Goal: Information Seeking & Learning: Learn about a topic

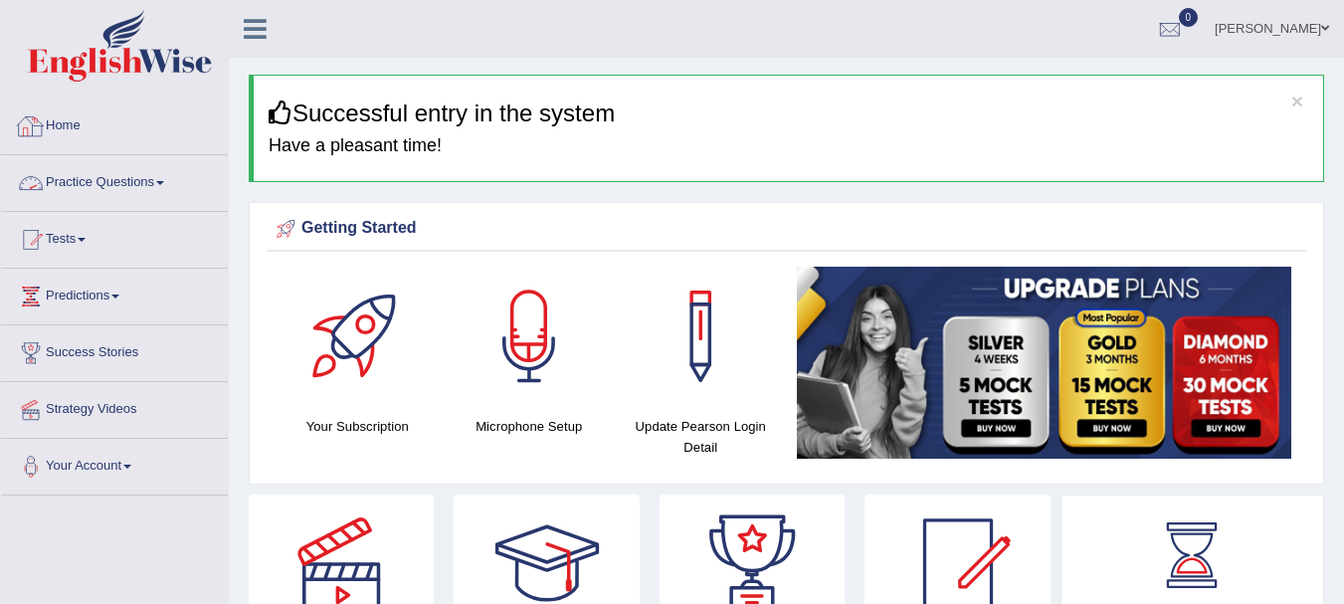
click at [121, 177] on link "Practice Questions" at bounding box center [114, 180] width 227 height 50
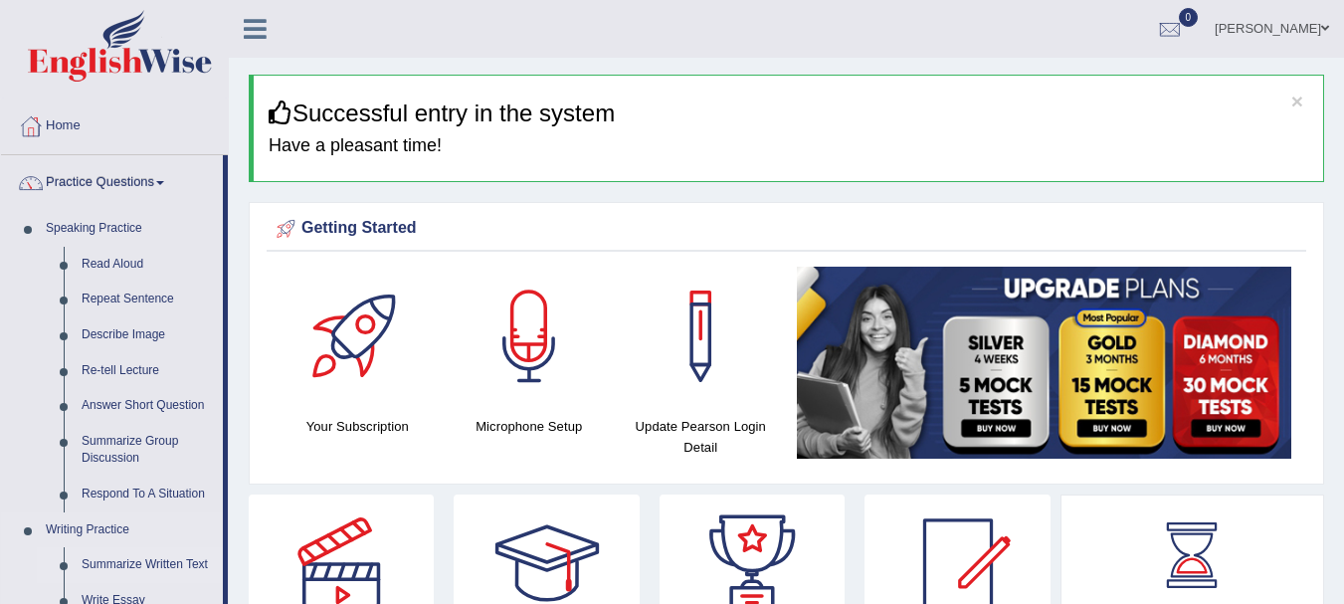
click at [182, 559] on link "Summarize Written Text" at bounding box center [148, 565] width 150 height 36
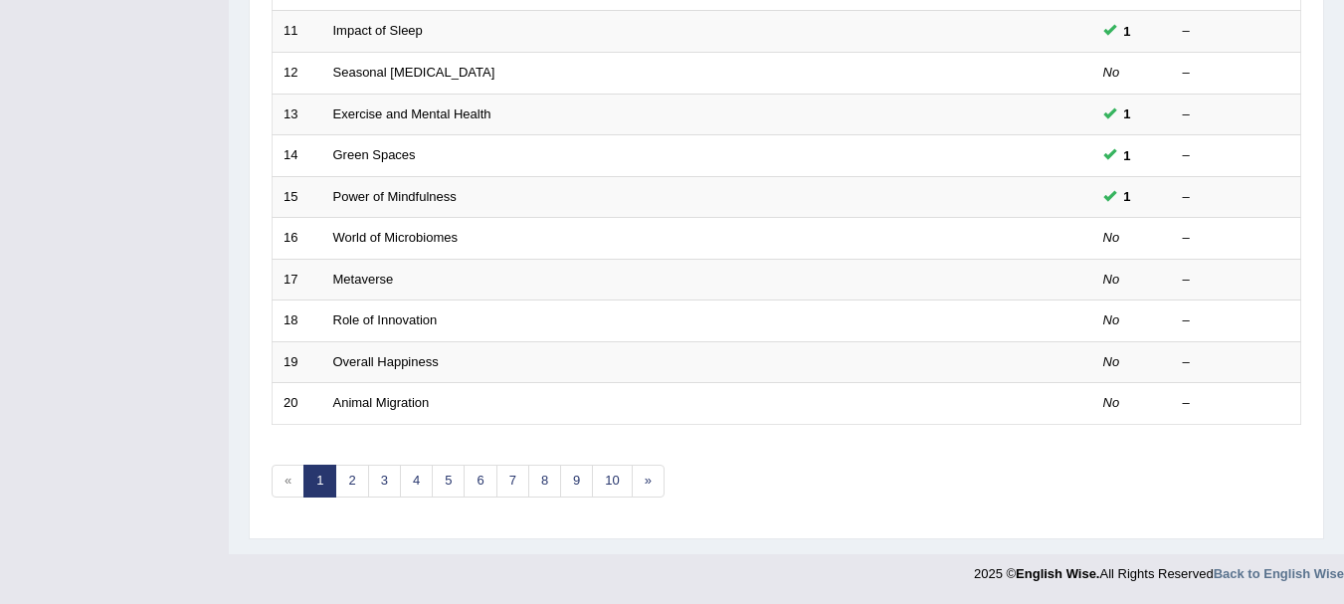
scroll to position [185, 0]
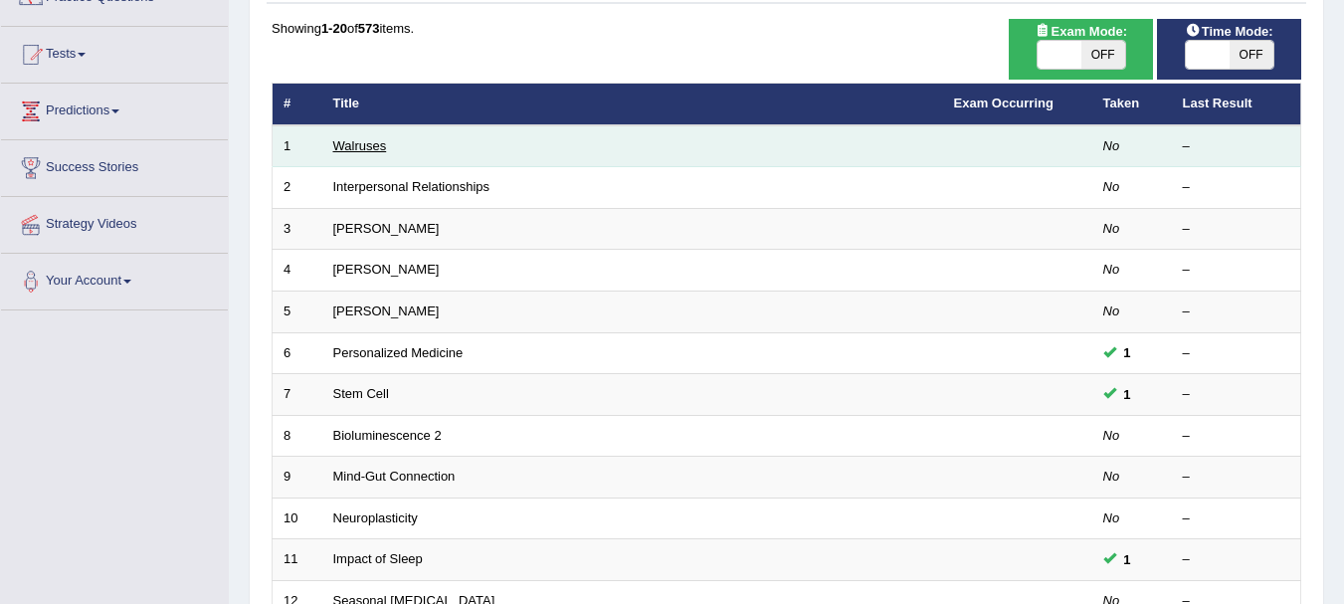
click at [369, 138] on link "Walruses" at bounding box center [360, 145] width 54 height 15
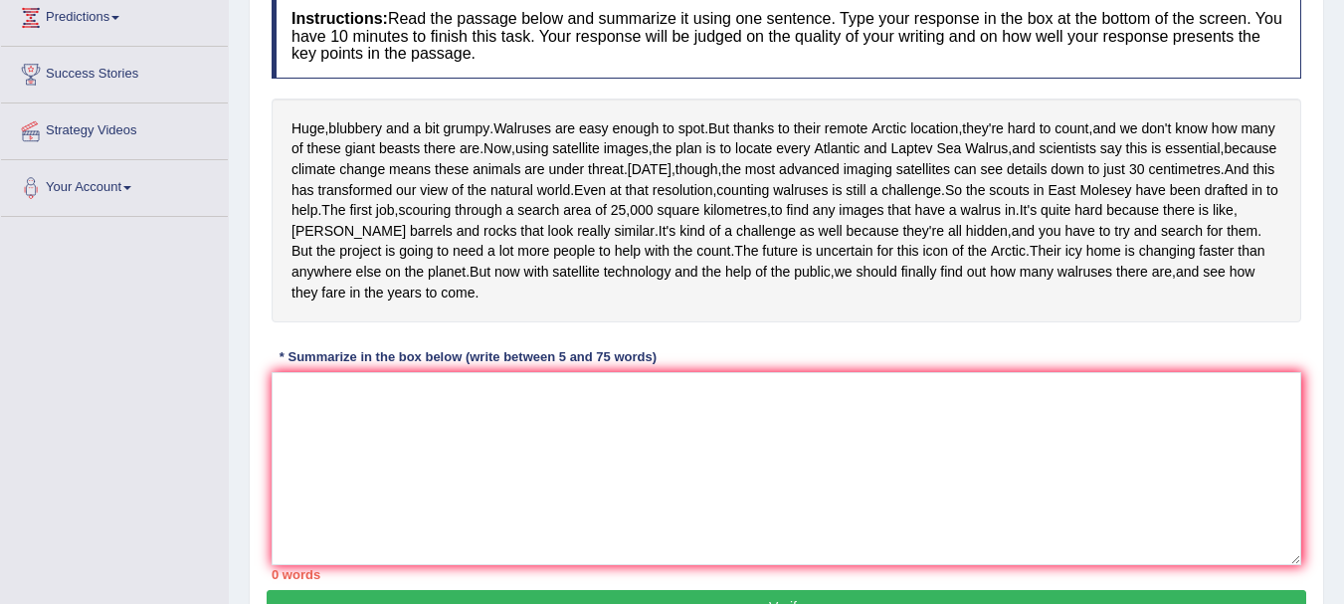
scroll to position [280, 0]
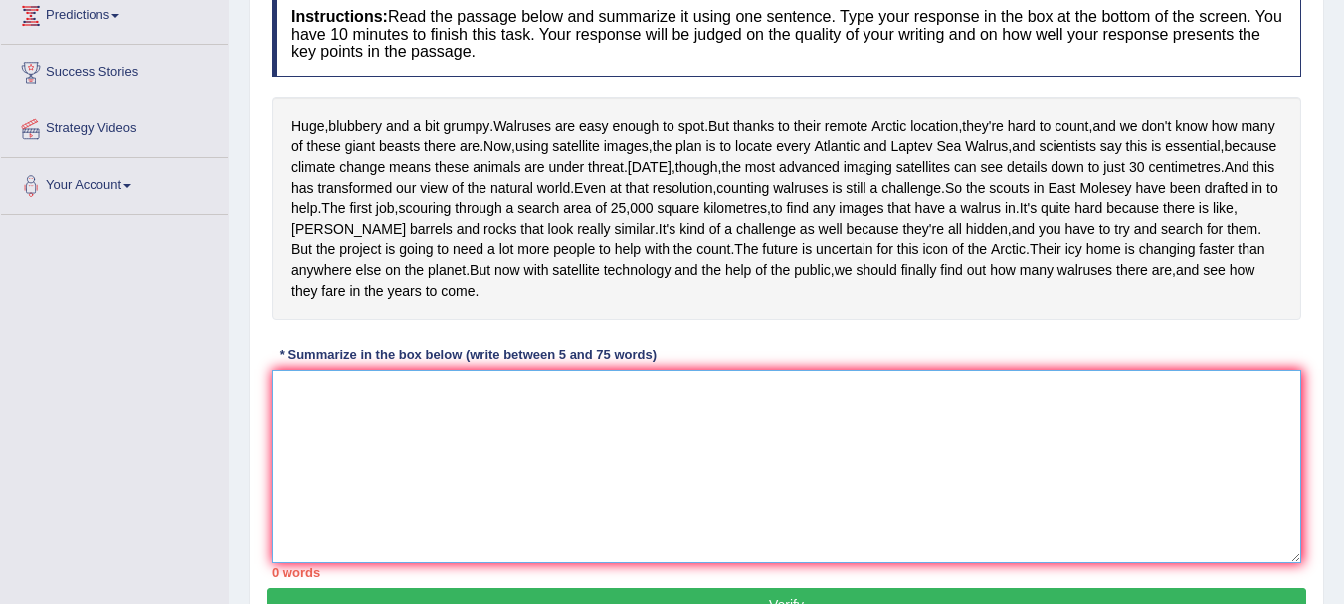
click at [520, 527] on textarea at bounding box center [785, 466] width 1029 height 193
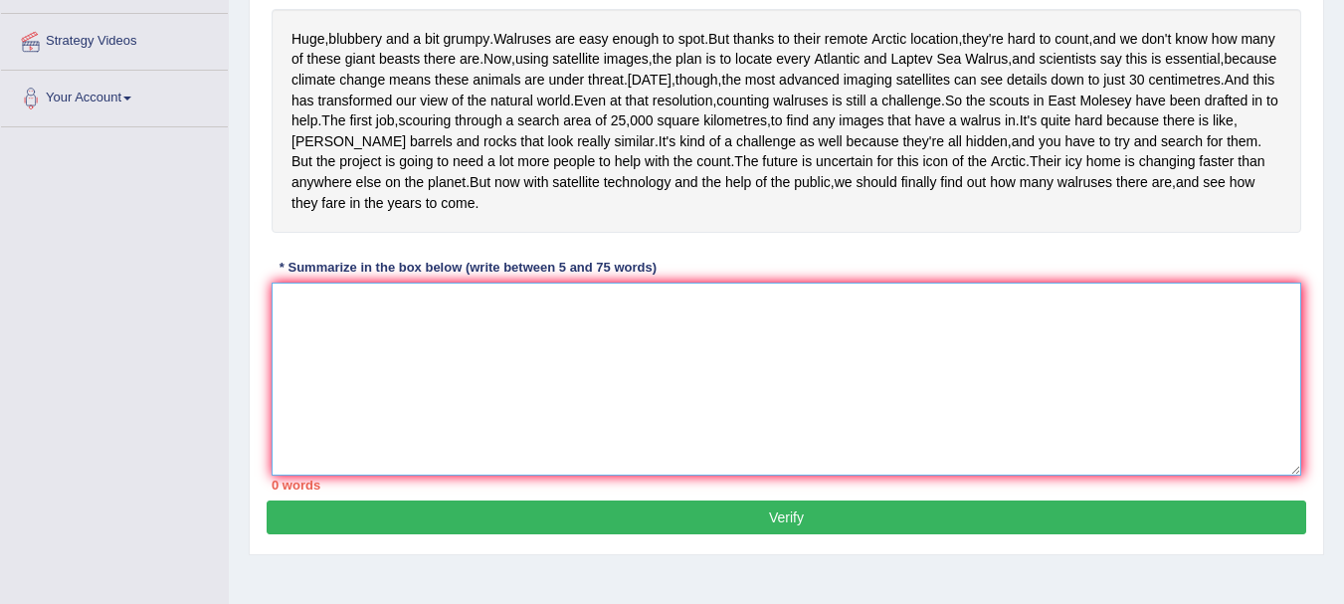
scroll to position [372, 0]
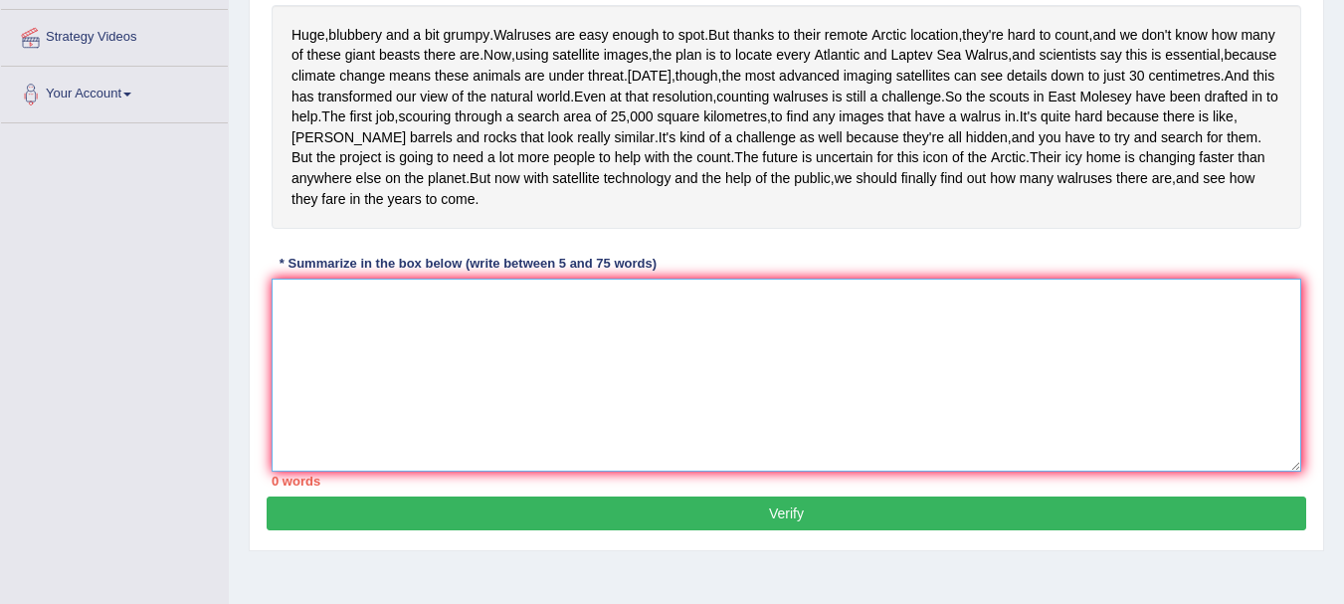
click at [526, 402] on textarea at bounding box center [785, 374] width 1029 height 193
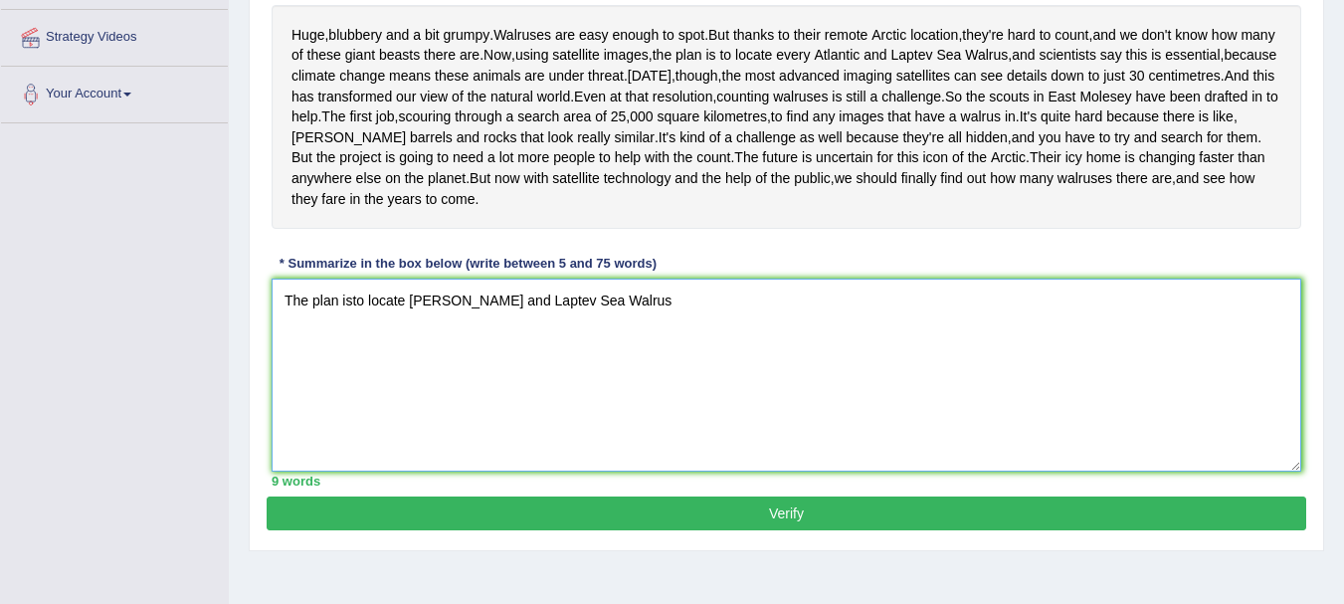
click at [351, 379] on textarea "The plan isto locate Altantic and Laptev Sea Walrus" at bounding box center [785, 374] width 1029 height 193
click at [635, 382] on textarea "The plan is to locate Altantic and Laptev Sea Walrus" at bounding box center [785, 374] width 1029 height 193
click at [284, 385] on textarea "The plan is to locate Altantic and Laptev Sea Walrus" at bounding box center [785, 374] width 1029 height 193
click at [569, 376] on textarea "Counting walruses is still challenge because The plan is to locate Altantic and…" at bounding box center [785, 374] width 1029 height 193
click at [916, 378] on textarea "Counting walruses is still challenge because the plan is to locate Altantic and…" at bounding box center [785, 374] width 1029 height 193
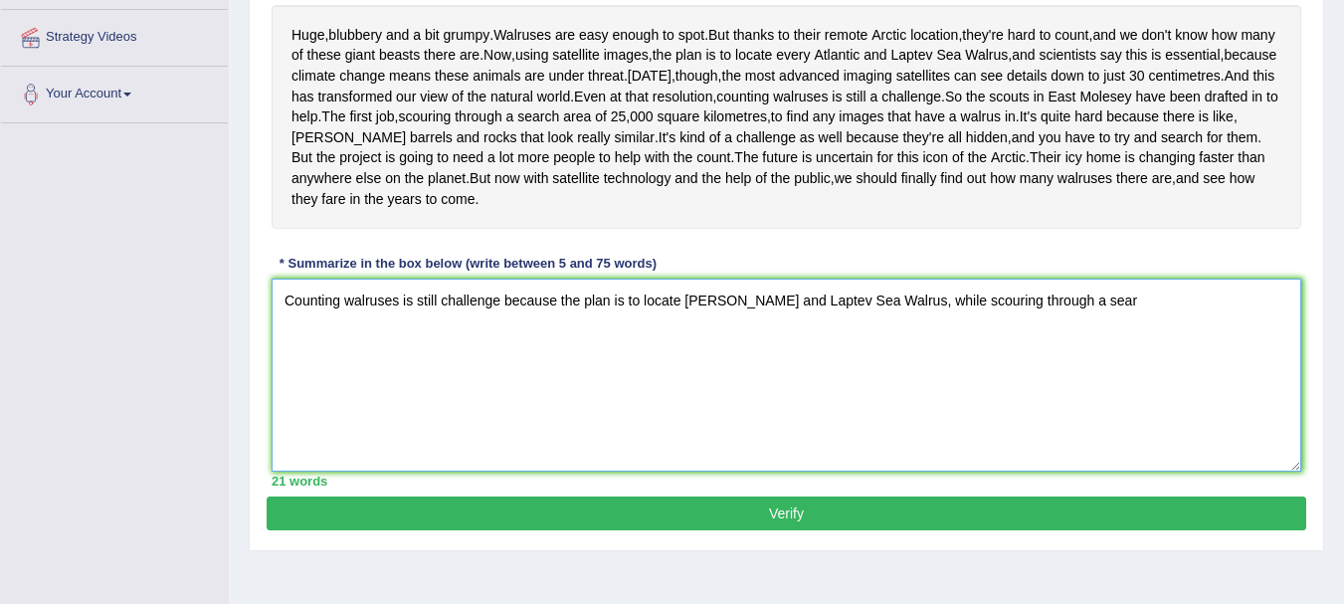
click at [285, 375] on textarea "Counting walruses is still challenge because the plan is to locate Altantic and…" at bounding box center [785, 374] width 1029 height 193
click at [306, 372] on textarea "Scirntists say this is essential Counting walruses is still challenge because t…" at bounding box center [785, 374] width 1029 height 193
click at [1273, 381] on textarea "Scientists say this is essential Counting walruses is still challenge because t…" at bounding box center [785, 374] width 1029 height 193
click at [1272, 381] on textarea "Scientists say this is essential Counting walruses is still challenge because t…" at bounding box center [785, 374] width 1029 height 193
click at [1137, 398] on textarea "Scientists say this is essential Counting walruses is still challenge because t…" at bounding box center [785, 374] width 1029 height 193
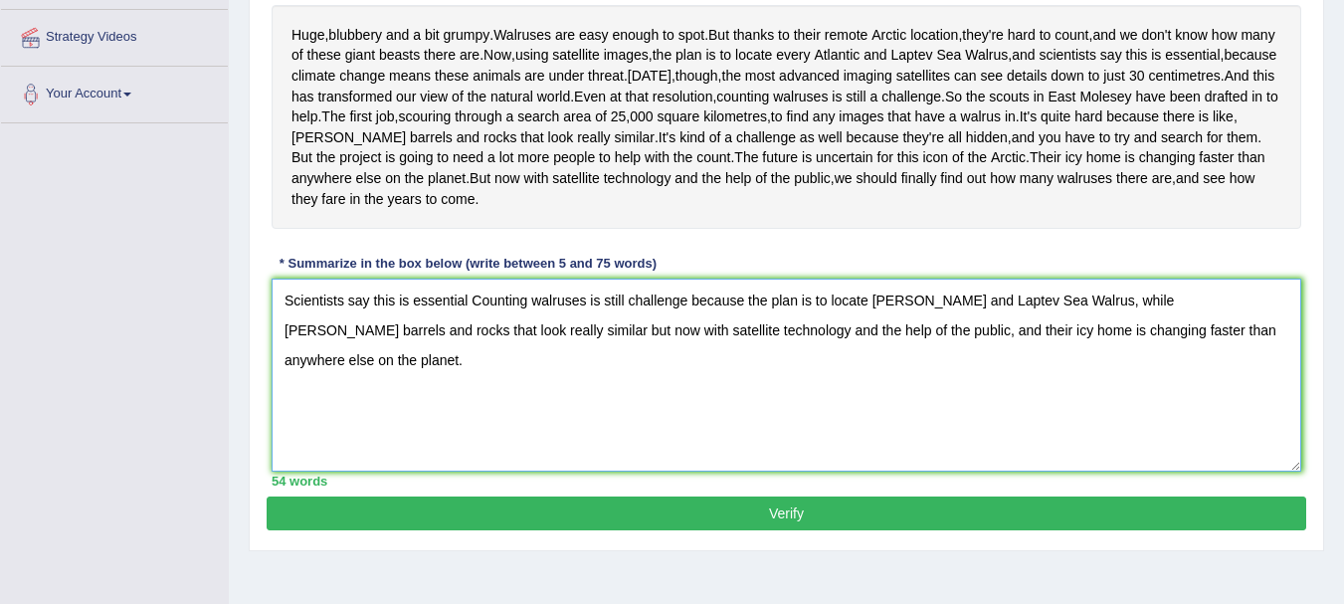
type textarea "Scientists say this is essential Counting walruses is still challenge because t…"
click at [1019, 530] on button "Verify" at bounding box center [786, 513] width 1039 height 34
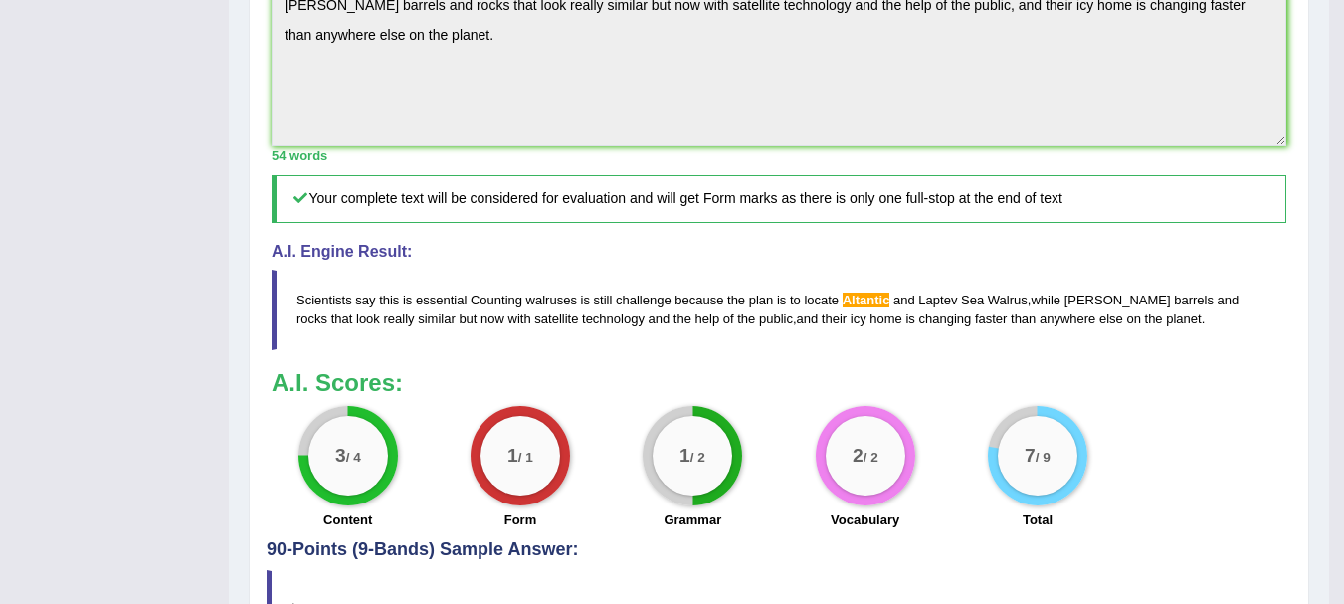
scroll to position [669, 0]
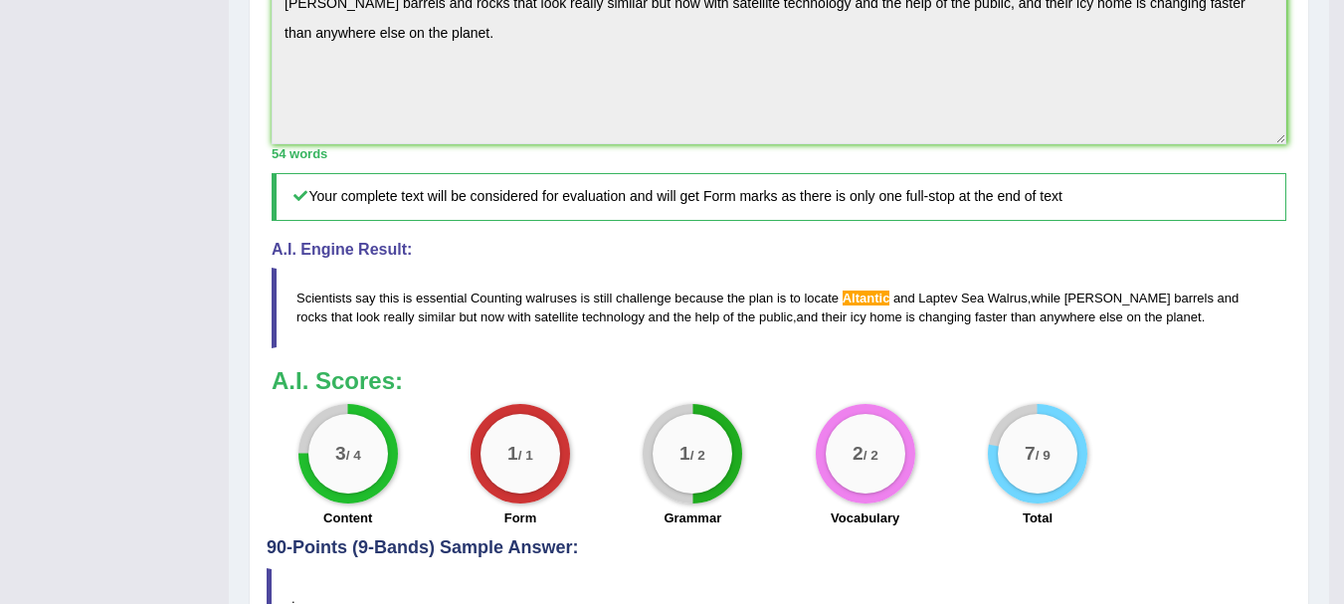
click at [866, 305] on span "Altantic" at bounding box center [866, 297] width 48 height 15
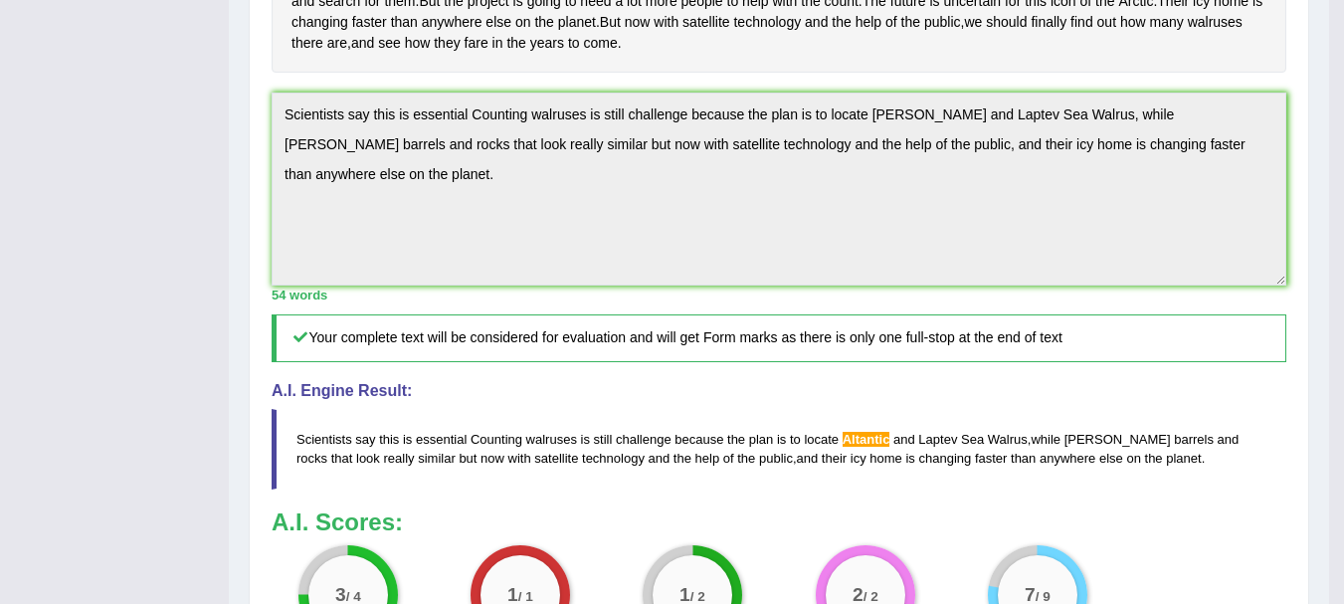
scroll to position [0, 0]
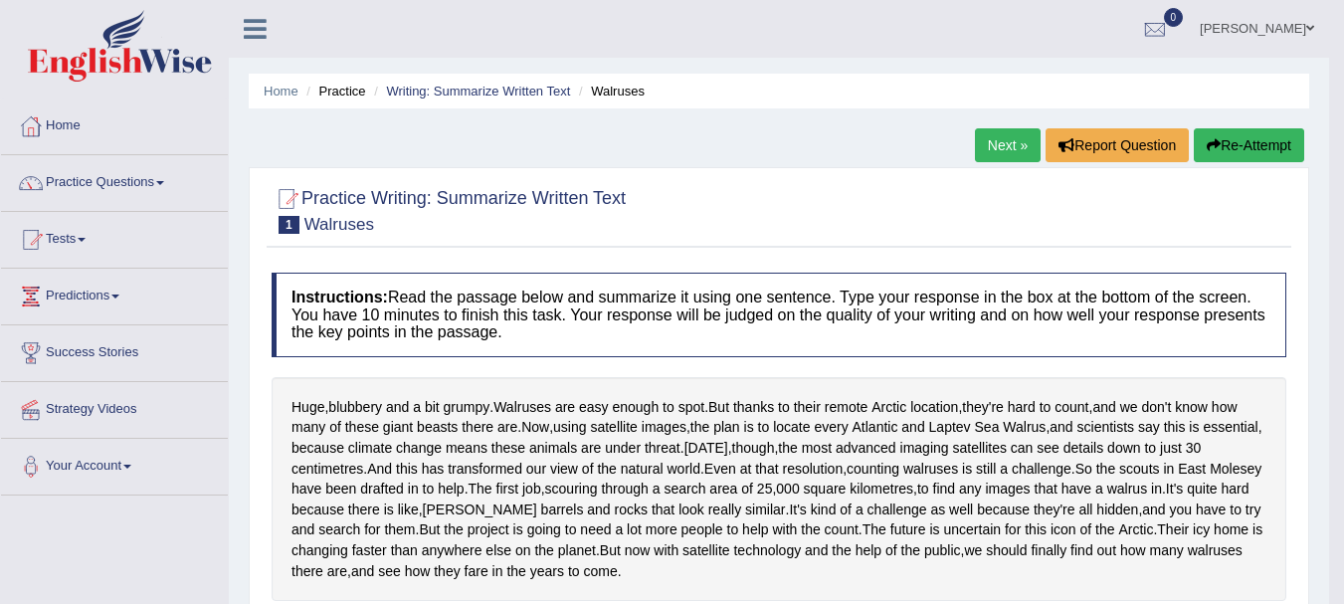
click at [1011, 138] on link "Next »" at bounding box center [1008, 145] width 66 height 34
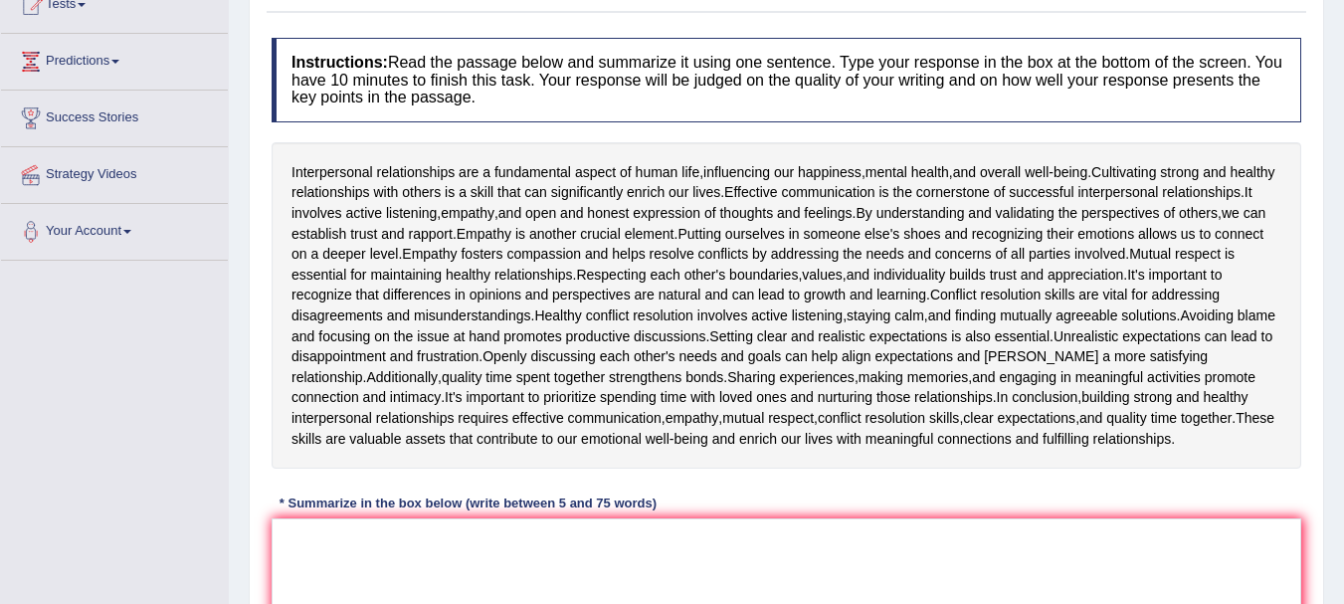
scroll to position [241, 0]
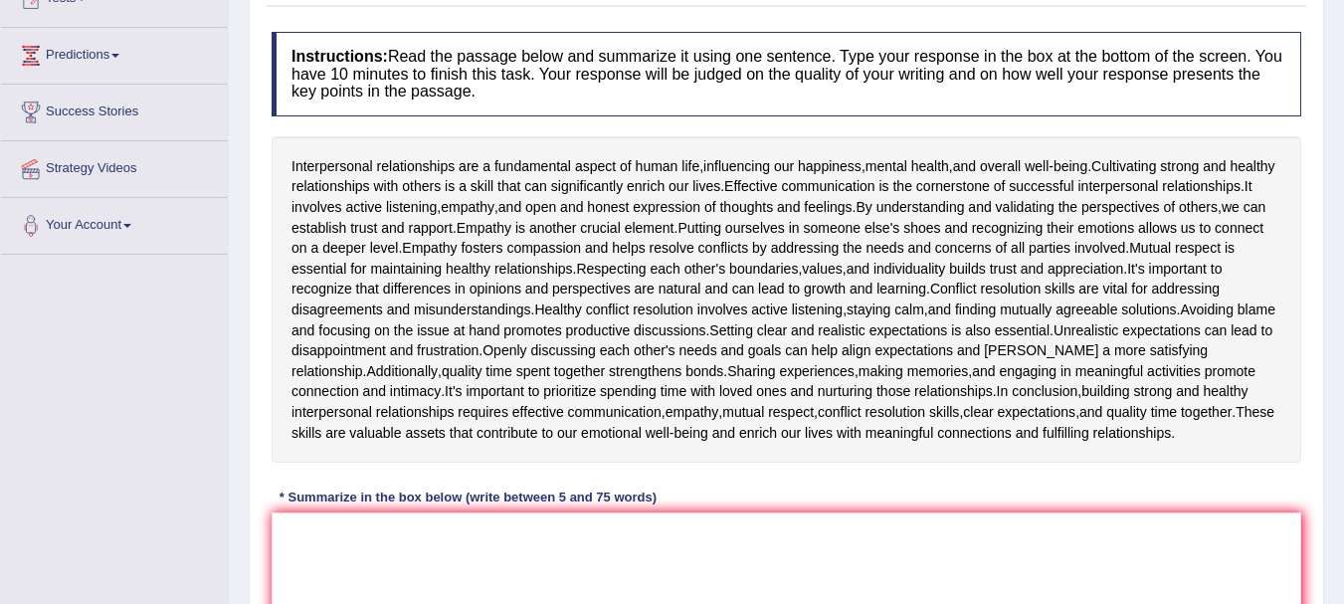
drag, startPoint x: 1357, startPoint y: 273, endPoint x: 1350, endPoint y: 397, distance: 123.6
click at [1343, 363] on html "Toggle navigation Home Practice Questions Speaking Practice Read Aloud Repeat S…" at bounding box center [672, 61] width 1344 height 604
drag, startPoint x: 287, startPoint y: 151, endPoint x: 424, endPoint y: 149, distance: 136.3
click at [424, 149] on div "Interpersonal relationships are a fundamental aspect of human life , influencin…" at bounding box center [785, 299] width 1029 height 326
click at [414, 550] on textarea at bounding box center [785, 608] width 1029 height 193
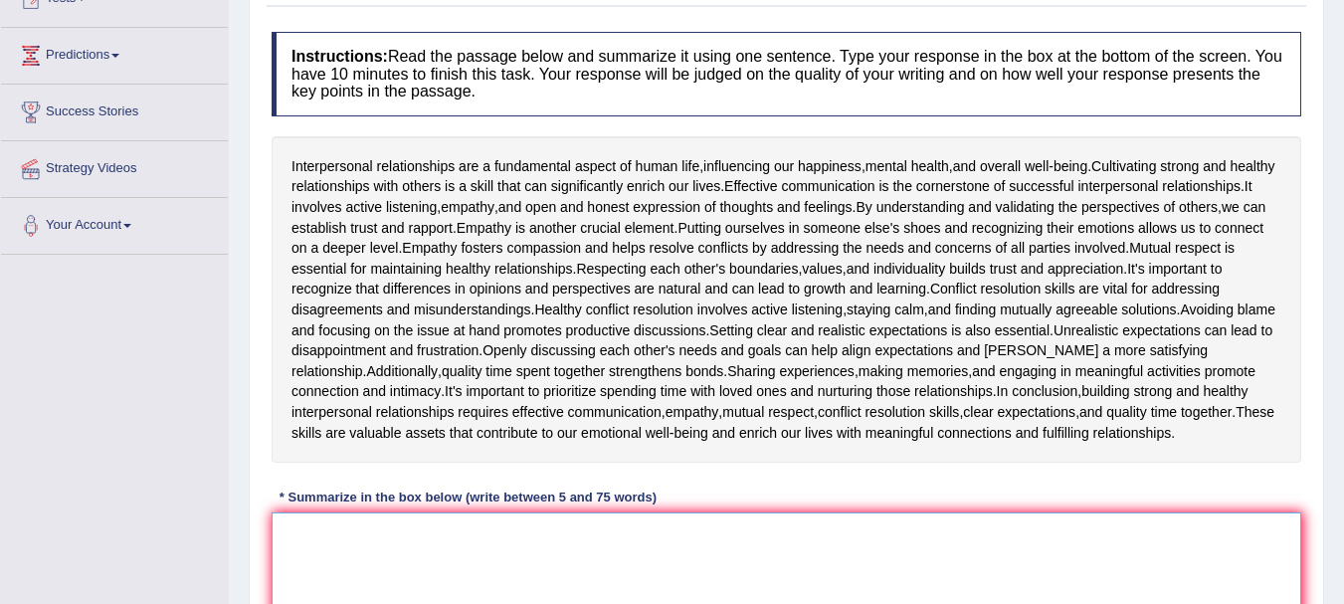
click at [529, 543] on textarea at bounding box center [785, 608] width 1029 height 193
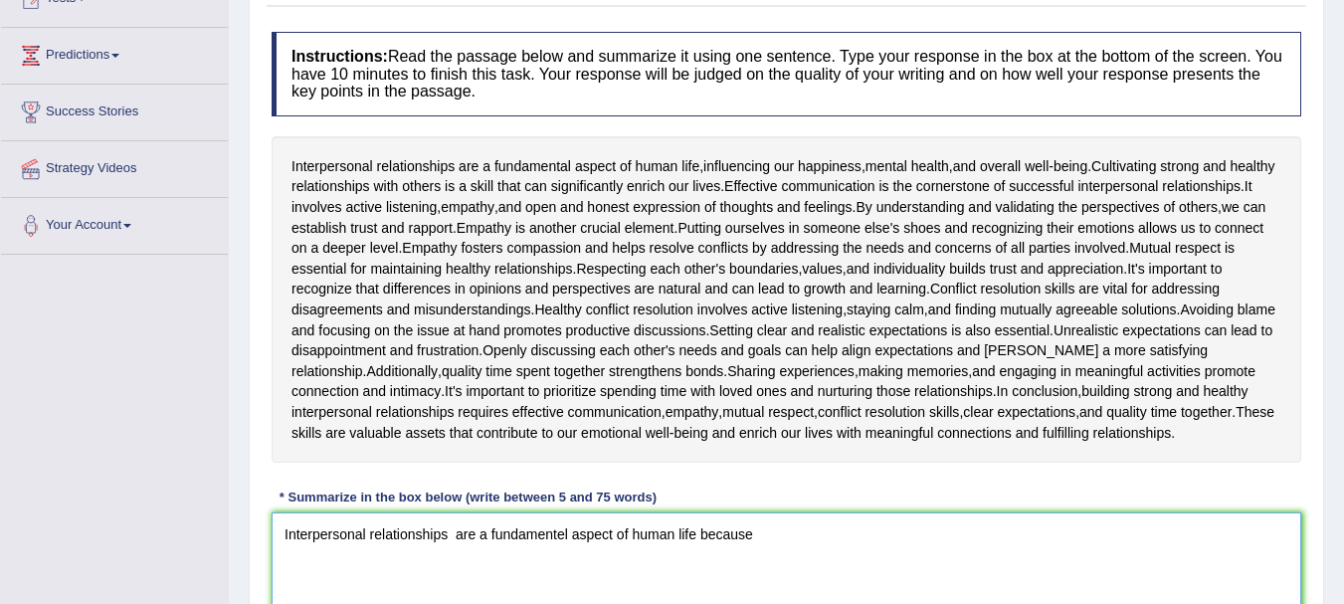
click at [460, 560] on textarea "Interpersonal relationships are a fundamentel aspect of human life because" at bounding box center [785, 608] width 1029 height 193
click at [455, 560] on textarea "Interpersonal relationships are a fundamentel aspect of human life because" at bounding box center [785, 608] width 1029 height 193
click at [750, 553] on textarea "Interpersonal relationships are a fundamentel aspect of human life because" at bounding box center [785, 608] width 1029 height 193
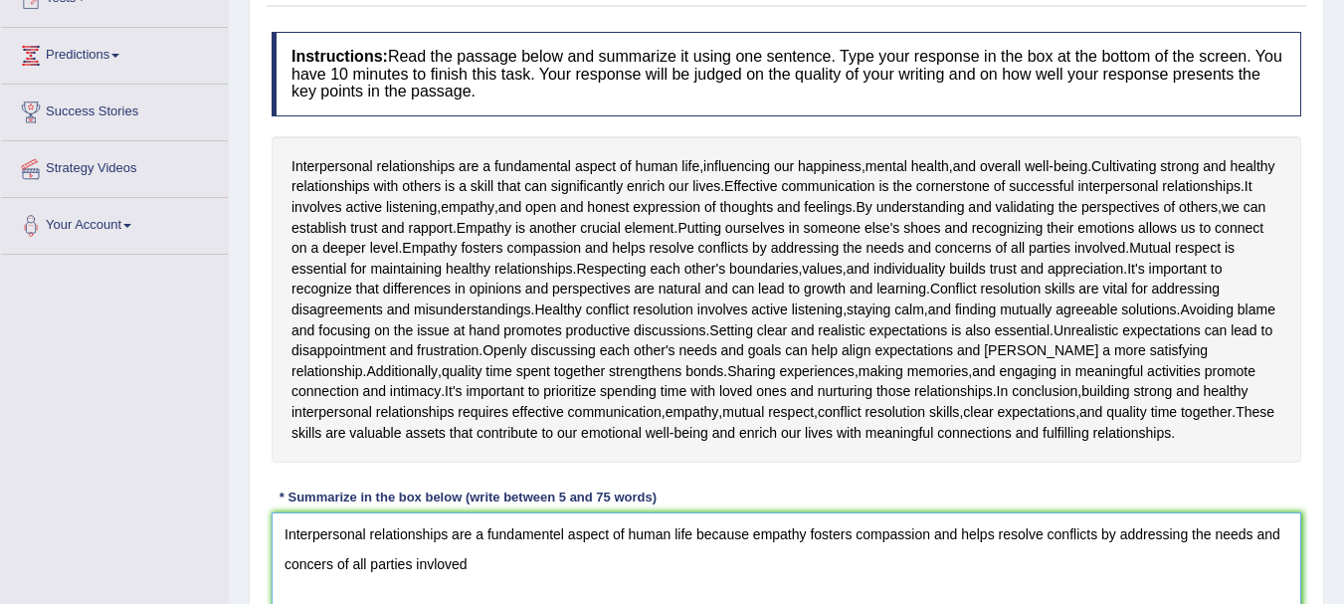
click at [328, 581] on textarea "Interpersonal relationships are a fundamentel aspect of human life because empa…" at bounding box center [785, 608] width 1029 height 193
click at [486, 580] on textarea "Interpersonal relationships are a fundamentel aspect of human life because empa…" at bounding box center [785, 608] width 1029 height 193
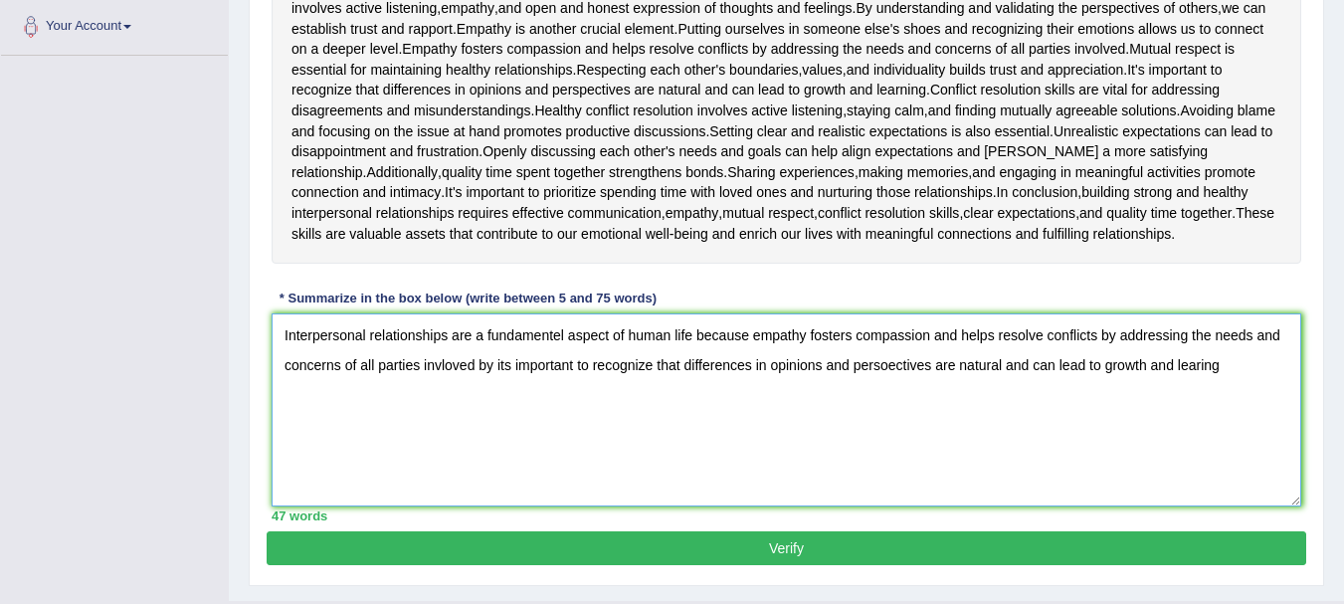
scroll to position [442, 0]
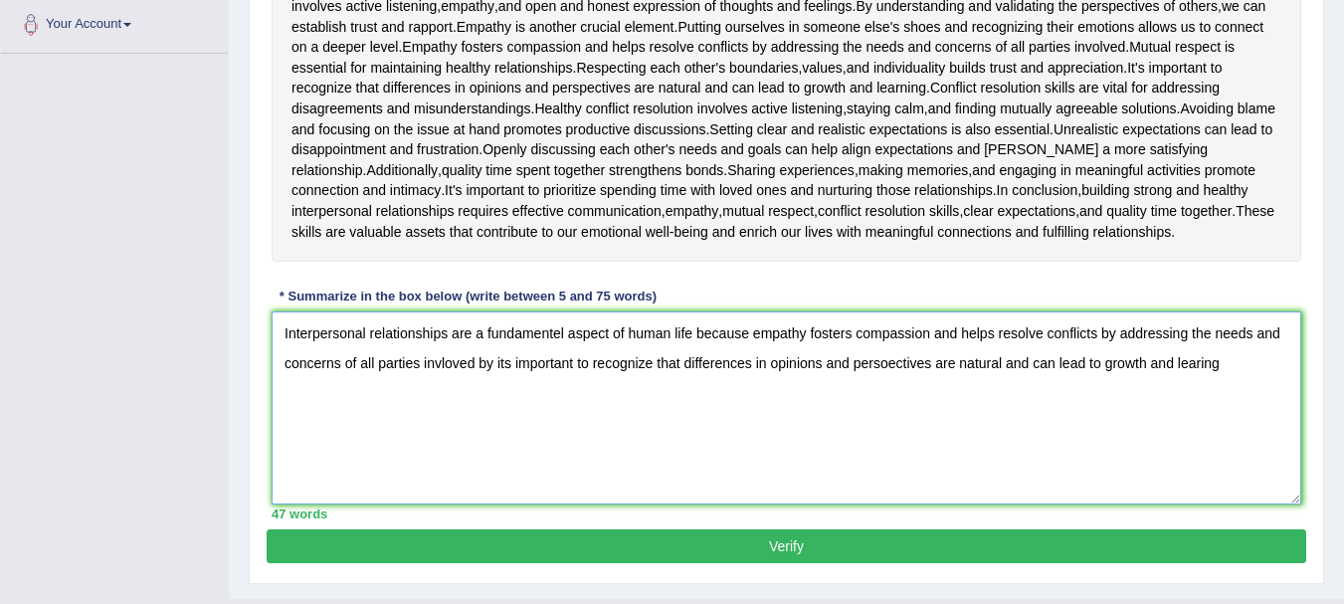
click at [1198, 383] on textarea "Interpersonal relationships are a fundamentel aspect of human life because empa…" at bounding box center [785, 407] width 1029 height 193
click at [1246, 380] on textarea "Interpersonal relationships are a fundamentel aspect of human life because empa…" at bounding box center [785, 407] width 1029 height 193
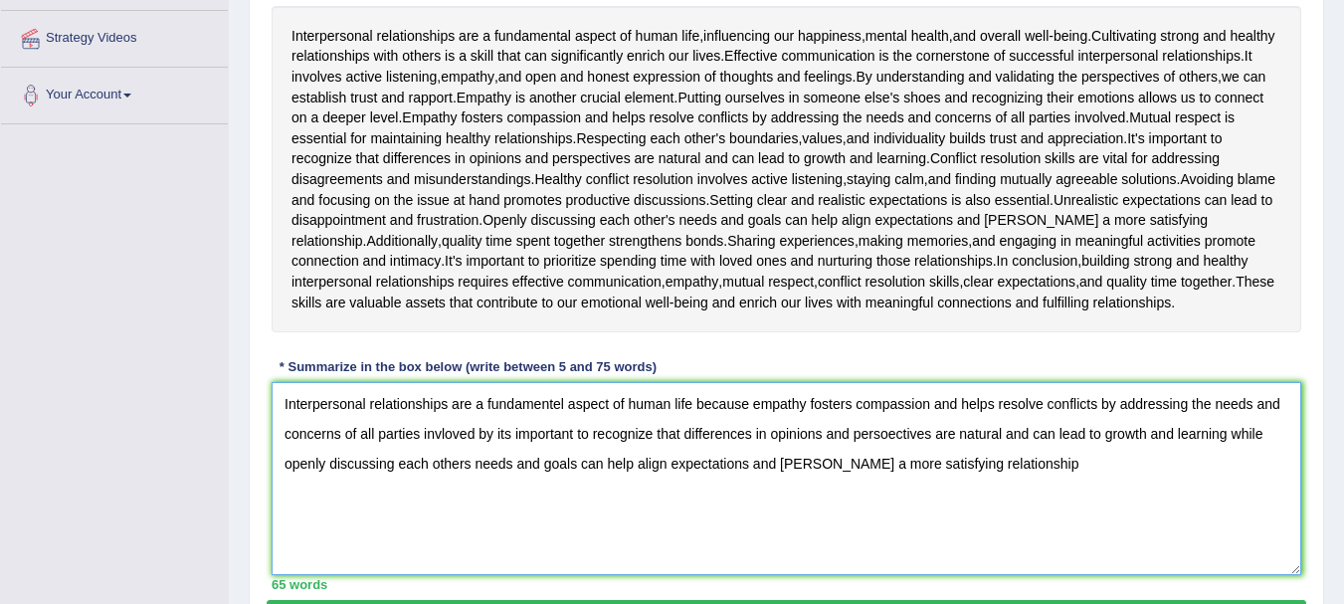
scroll to position [507, 0]
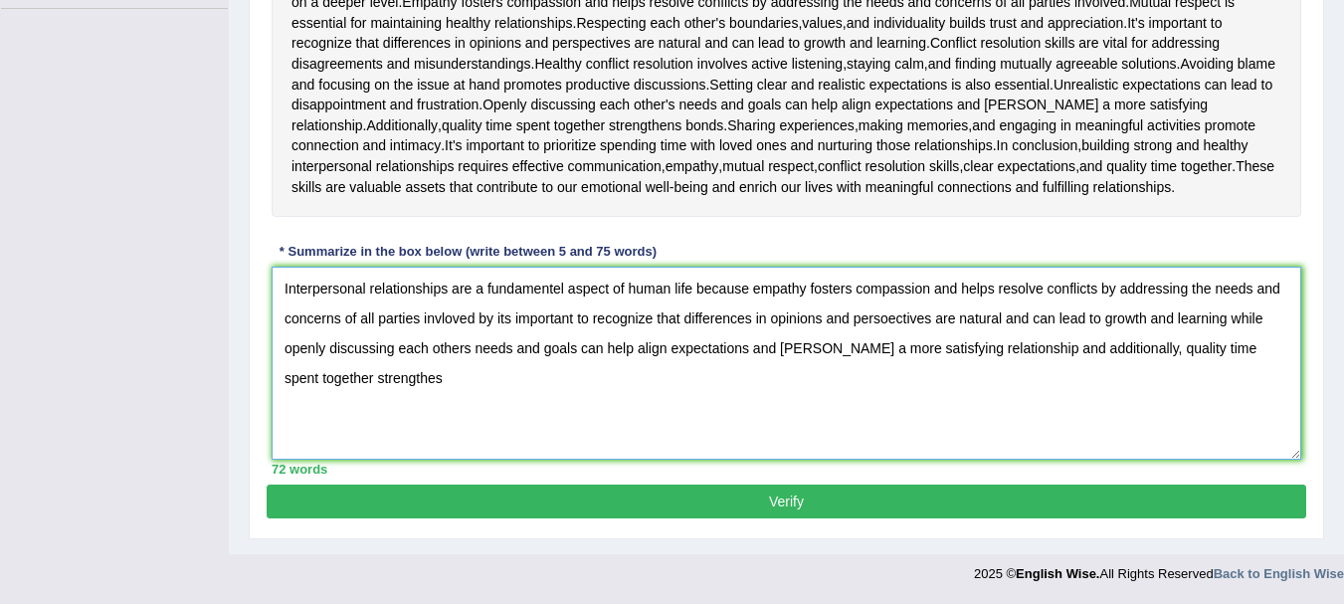
click at [345, 373] on textarea "Interpersonal relationships are a fundamentel aspect of human life because empa…" at bounding box center [785, 363] width 1029 height 193
click at [380, 377] on textarea "Interpersonal relationships are a fundamentel aspect of human life because empa…" at bounding box center [785, 363] width 1029 height 193
type textarea "Interpersonal relationships are a fundamentel aspect of human life because empa…"
click at [677, 495] on button "Verify" at bounding box center [786, 501] width 1039 height 34
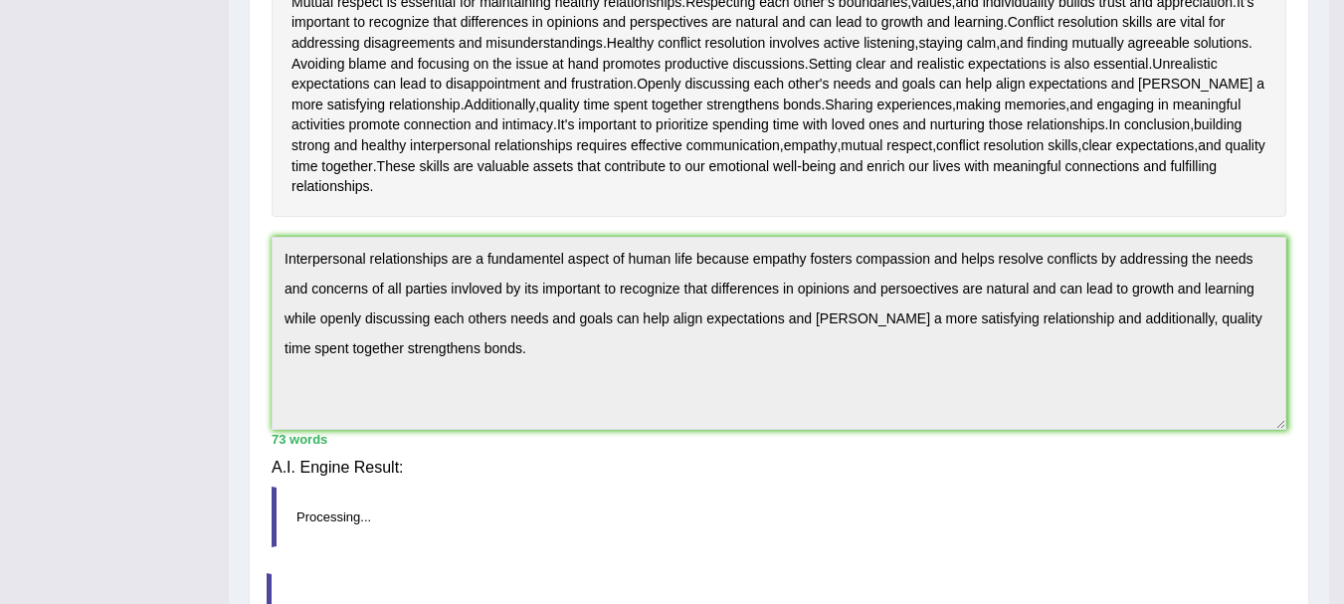
scroll to position [495, 0]
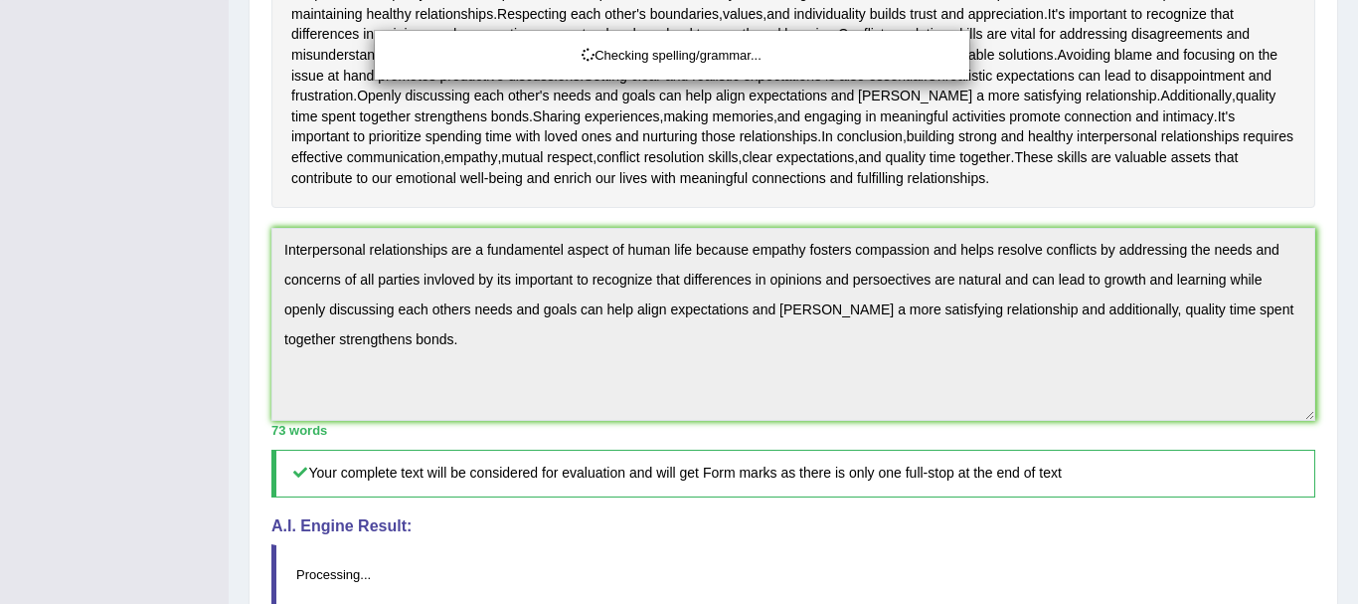
click at [1343, 493] on div "Checking spelling/grammar..." at bounding box center [679, 302] width 1358 height 604
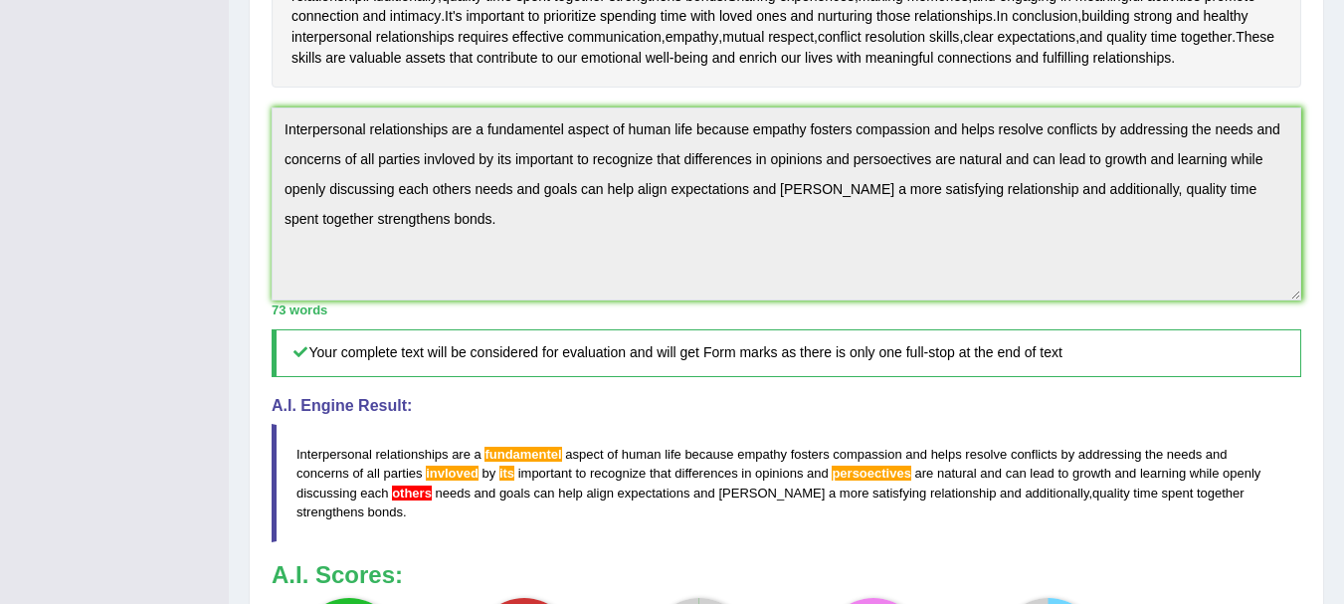
scroll to position [627, 0]
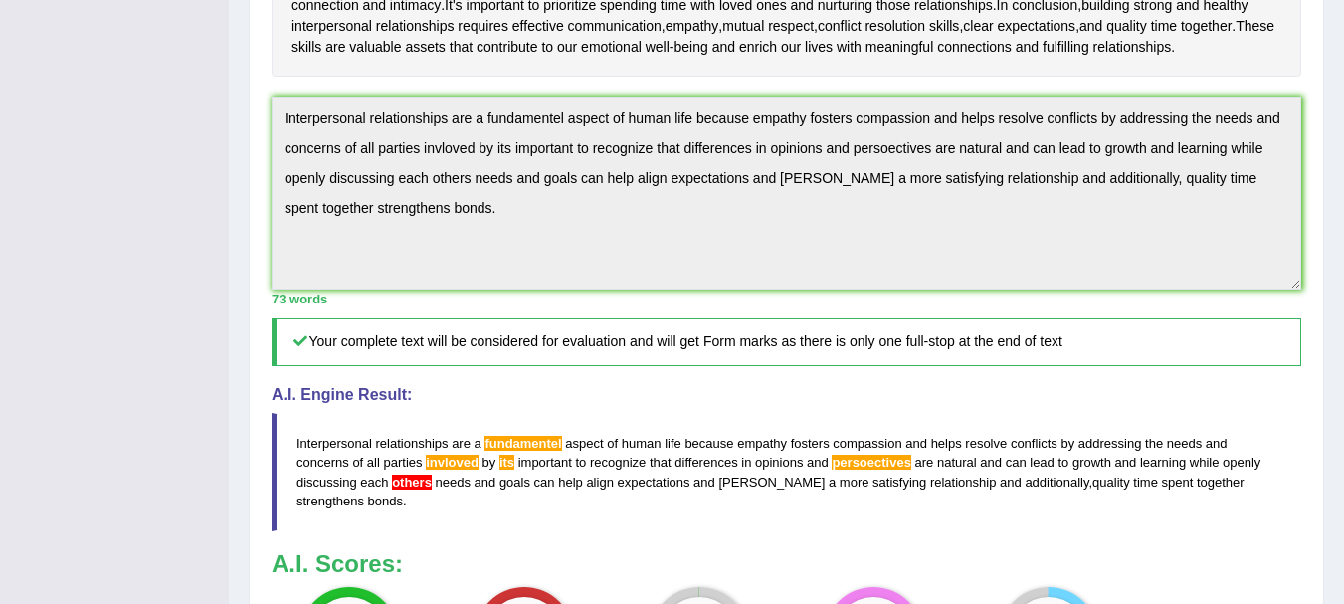
click at [523, 451] on span "fundamentel" at bounding box center [522, 443] width 77 height 15
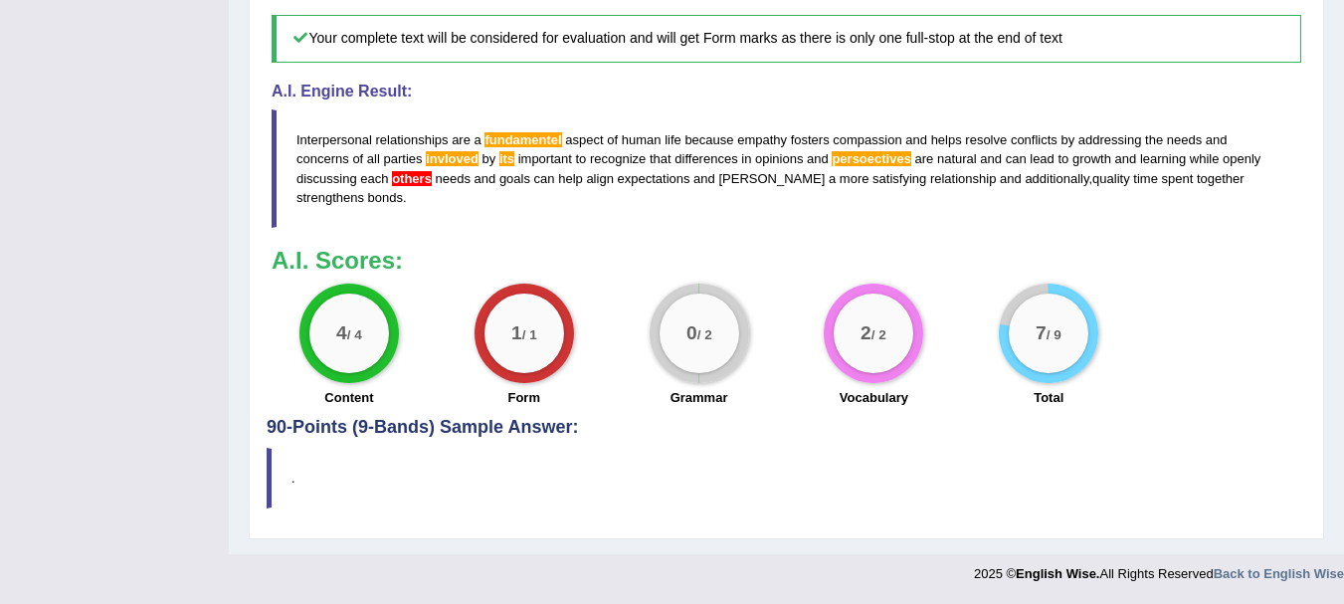
scroll to position [951, 0]
click at [1104, 470] on blockquote "." at bounding box center [786, 478] width 1039 height 61
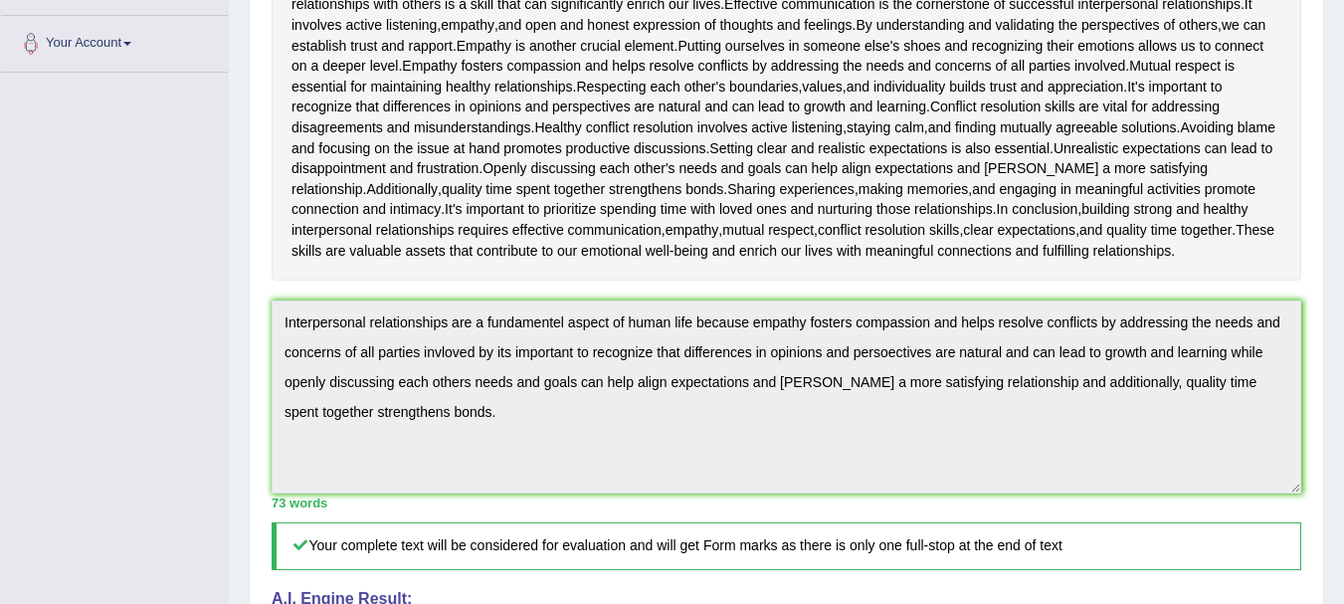
click at [1341, 443] on div "Home Practice Writing: Summarize Written Text Interpersonal Relationships « Pre…" at bounding box center [786, 319] width 1115 height 1484
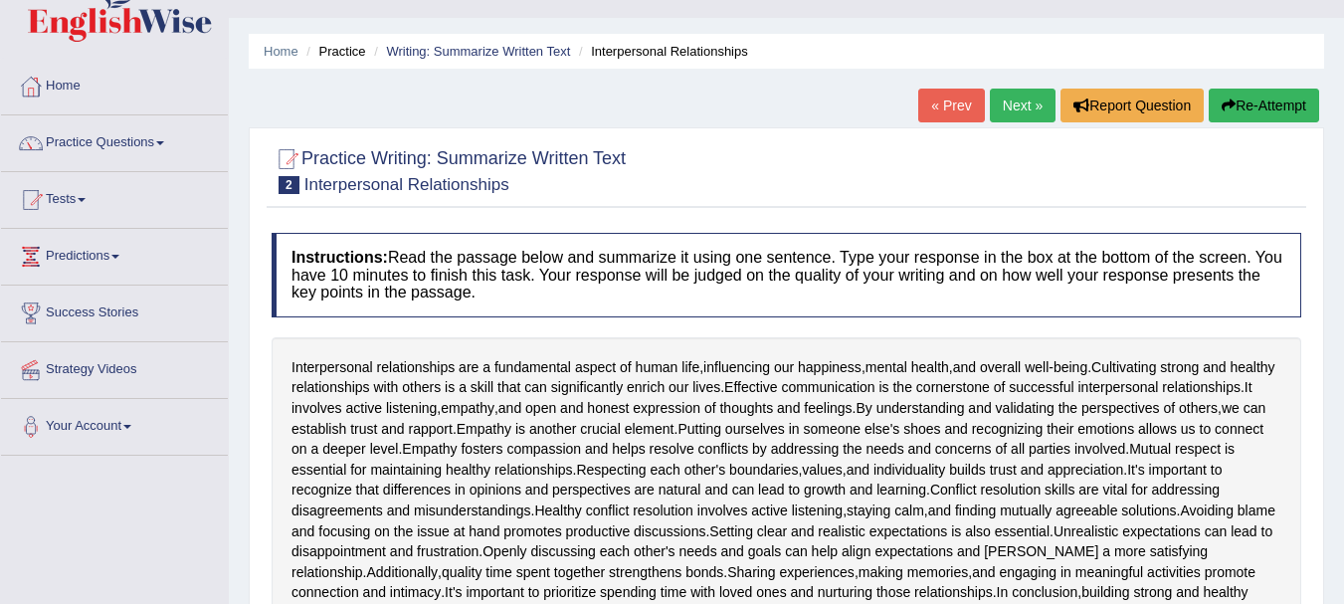
scroll to position [0, 0]
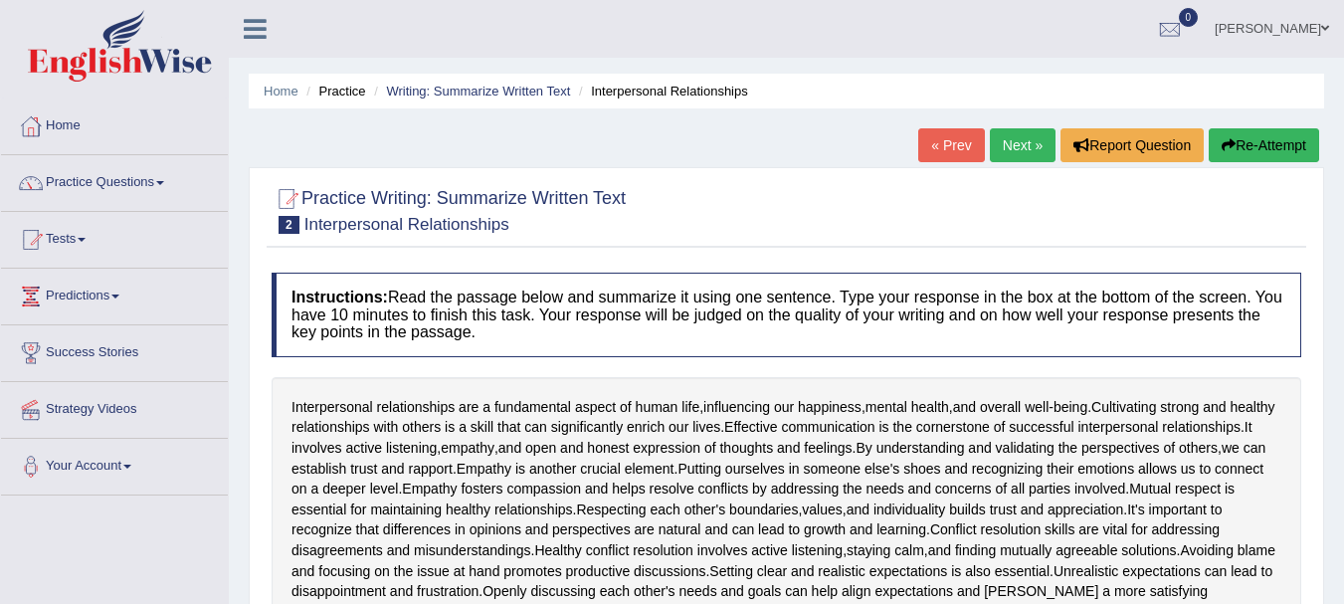
click at [993, 138] on link "Next »" at bounding box center [1023, 145] width 66 height 34
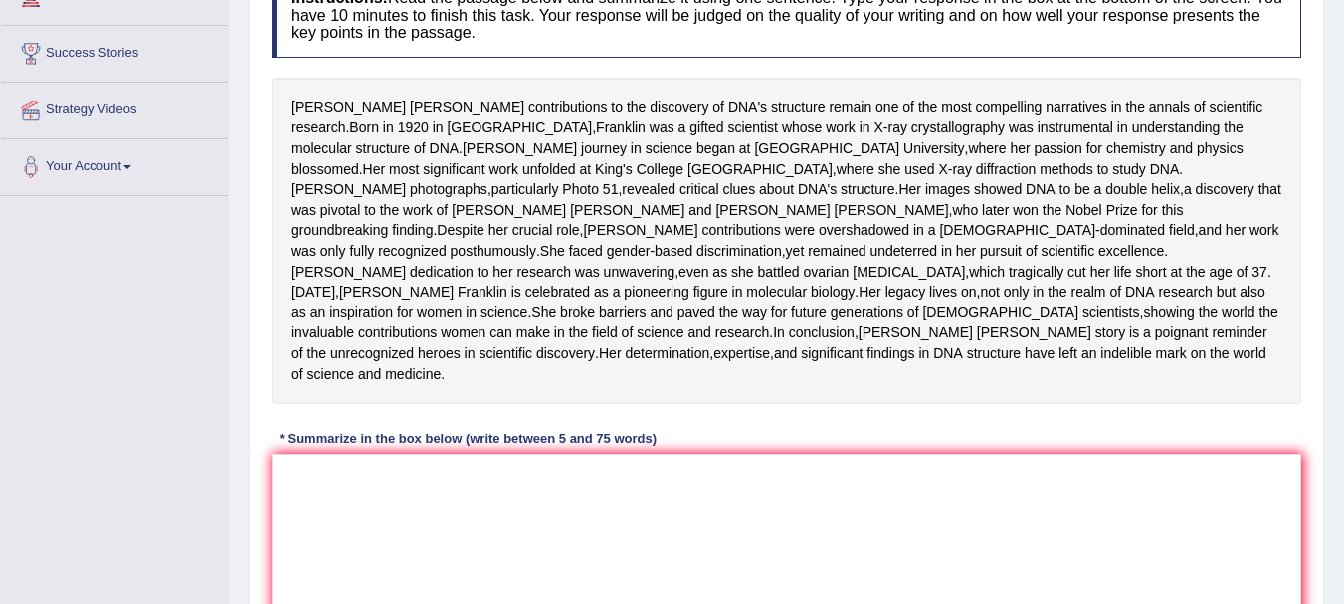
scroll to position [307, 0]
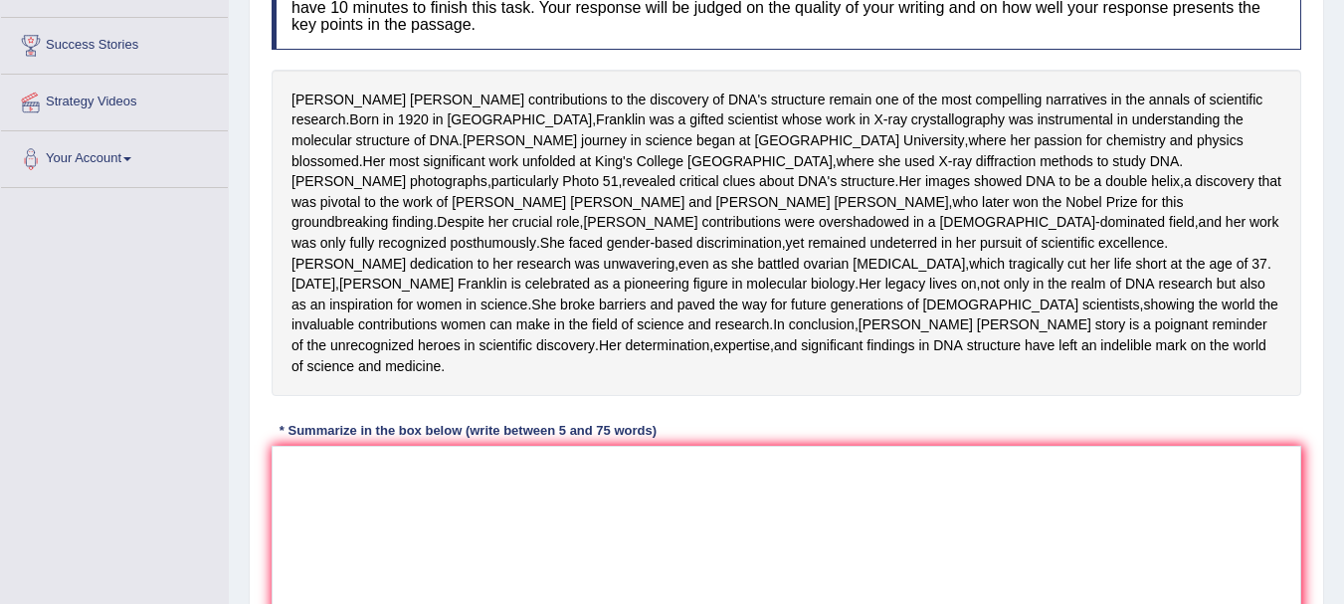
click at [625, 558] on textarea at bounding box center [785, 542] width 1029 height 193
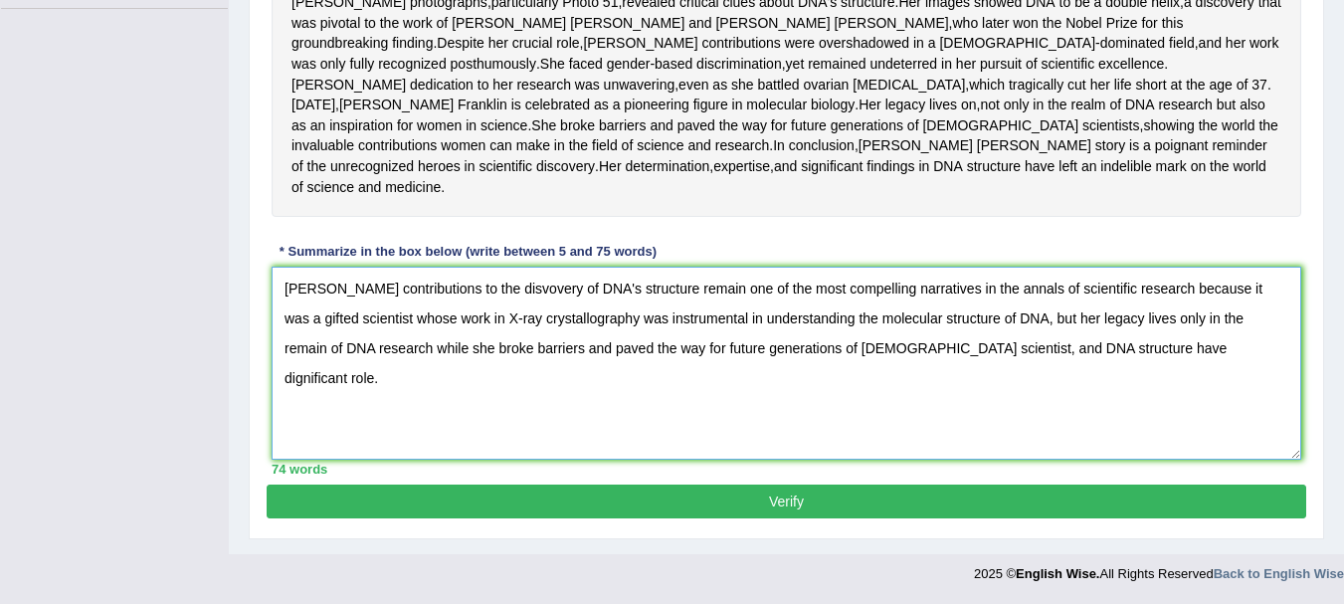
scroll to position [568, 0]
click at [284, 284] on textarea "Rosalind Franklin's contributions to the disvovery of DNA's structure remain on…" at bounding box center [785, 363] width 1029 height 193
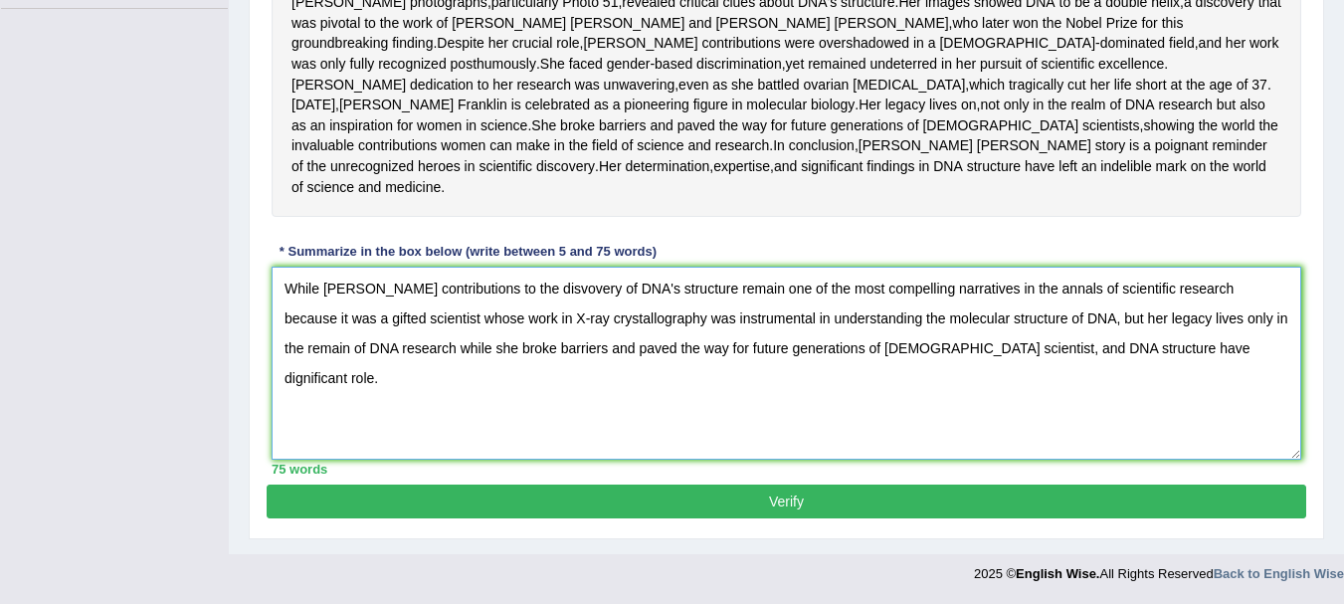
click at [332, 284] on textarea "While Rosalind Franklin's contributions to the disvovery of DNA's structure rem…" at bounding box center [785, 363] width 1029 height 193
click at [381, 287] on textarea "While rosalind Franklin's contributions to the disvovery of DNA's structure rem…" at bounding box center [785, 363] width 1029 height 193
type textarea "While [PERSON_NAME] contributions to the disvovery of DNA's structure remain on…"
click at [592, 505] on button "Verify" at bounding box center [786, 501] width 1039 height 34
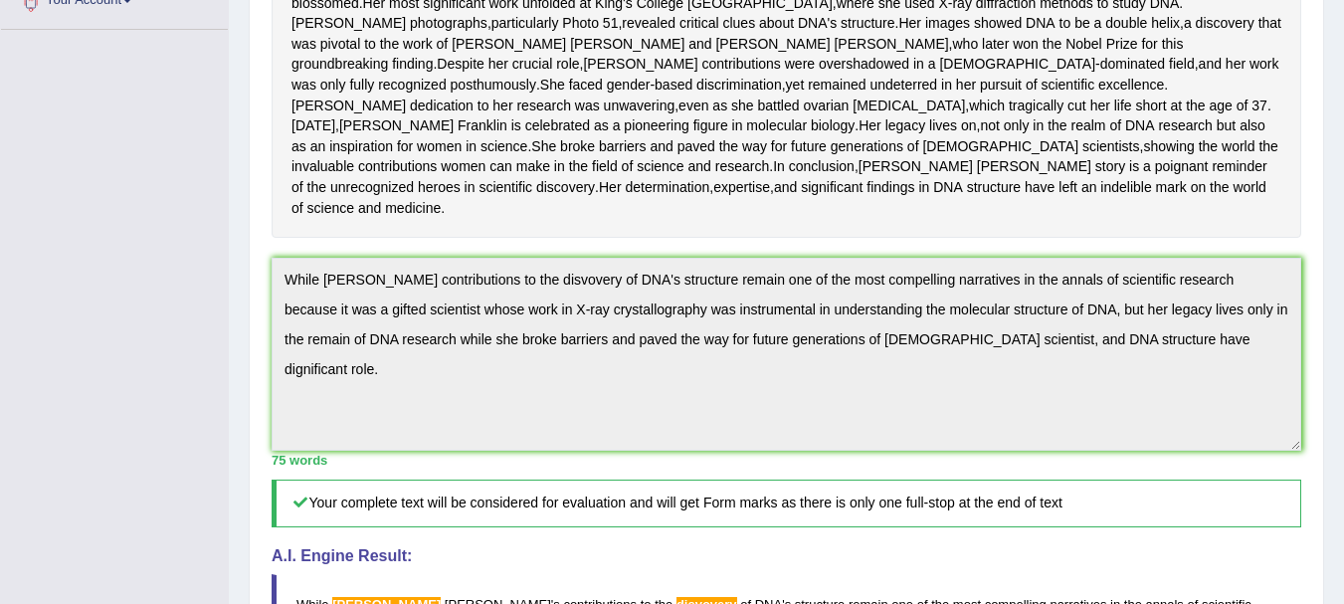
scroll to position [0, 0]
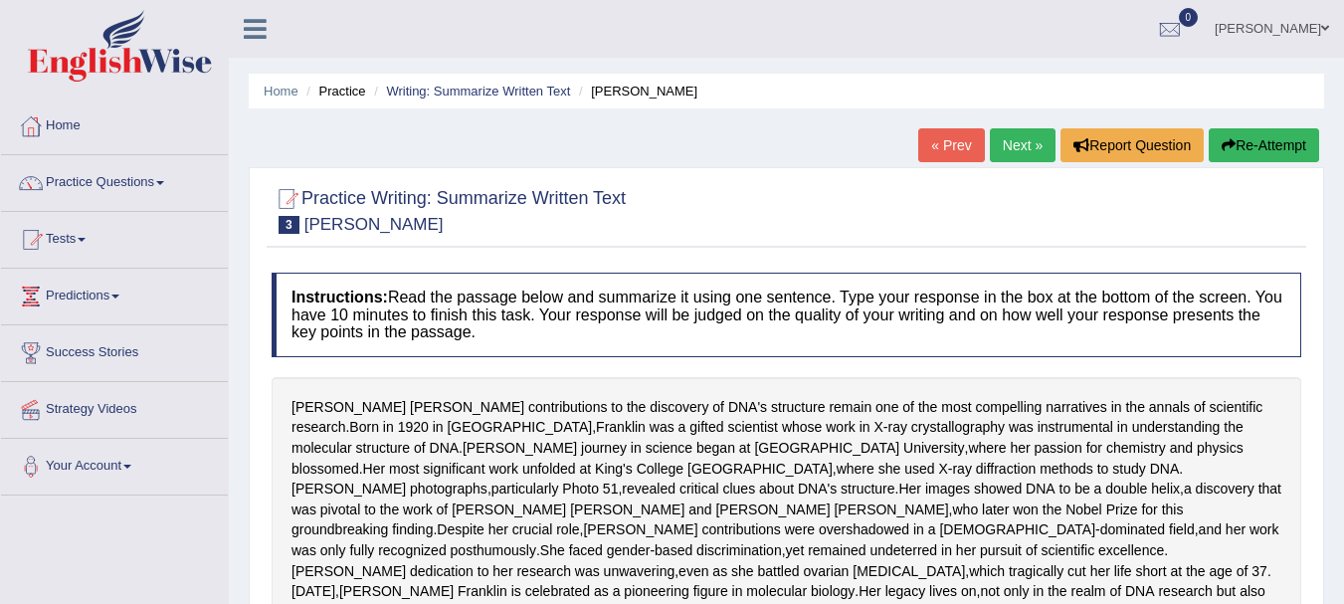
click at [1273, 138] on button "Re-Attempt" at bounding box center [1263, 145] width 110 height 34
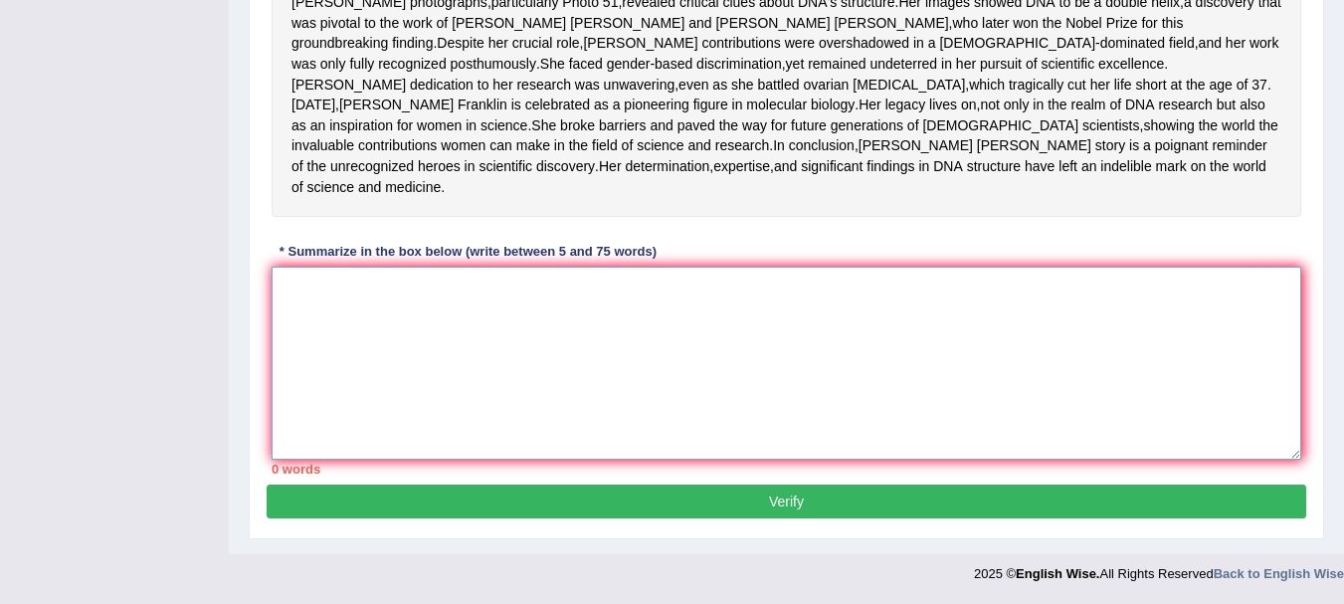
click at [868, 436] on textarea at bounding box center [785, 363] width 1029 height 193
paste textarea "While [PERSON_NAME] contributions to the disvovery of DNA's structure remain on…"
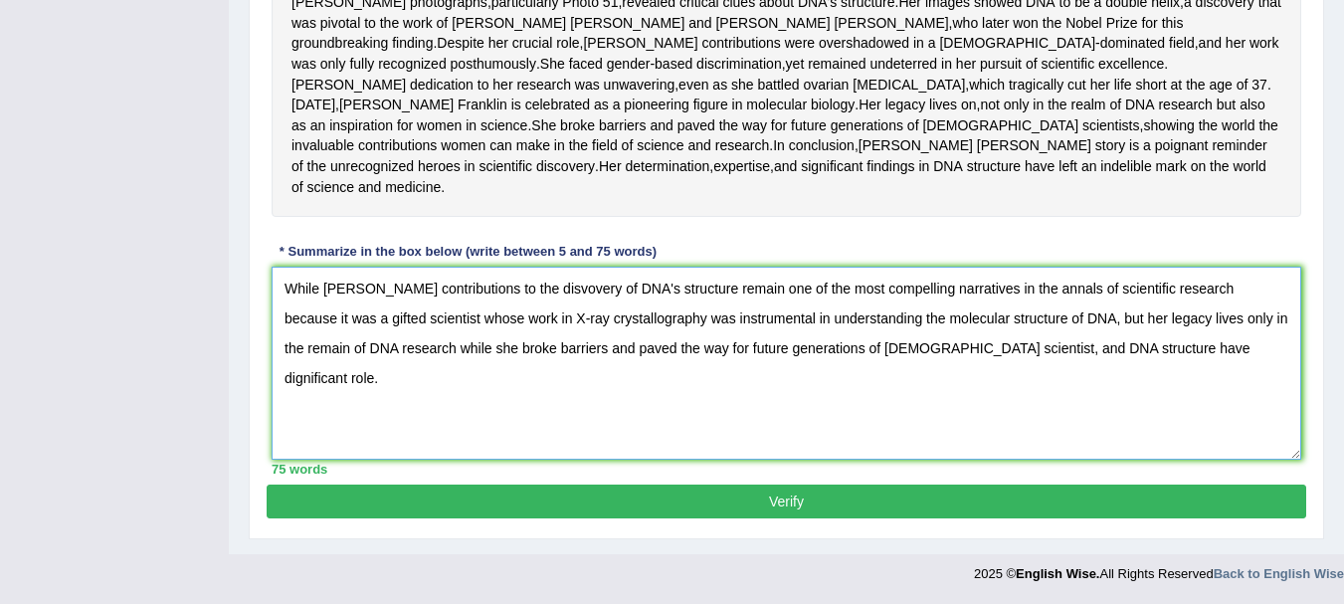
click at [326, 348] on textarea "While [PERSON_NAME] contributions to the disvovery of DNA's structure remain on…" at bounding box center [785, 363] width 1029 height 193
click at [568, 350] on textarea "While [PERSON_NAME] contributions to the disvovery of DNA's structure remain on…" at bounding box center [785, 363] width 1029 height 193
click at [1146, 412] on textarea "While [PERSON_NAME] contributions to the Disvovery of DNA's structure remain on…" at bounding box center [785, 363] width 1029 height 193
click at [370, 412] on textarea "While [PERSON_NAME] contributions to the Disvovery of DNA's structure remain on…" at bounding box center [785, 363] width 1029 height 193
click at [347, 409] on textarea "While [PERSON_NAME] contributions to the Disvovery of DNA's structure remain on…" at bounding box center [785, 363] width 1029 height 193
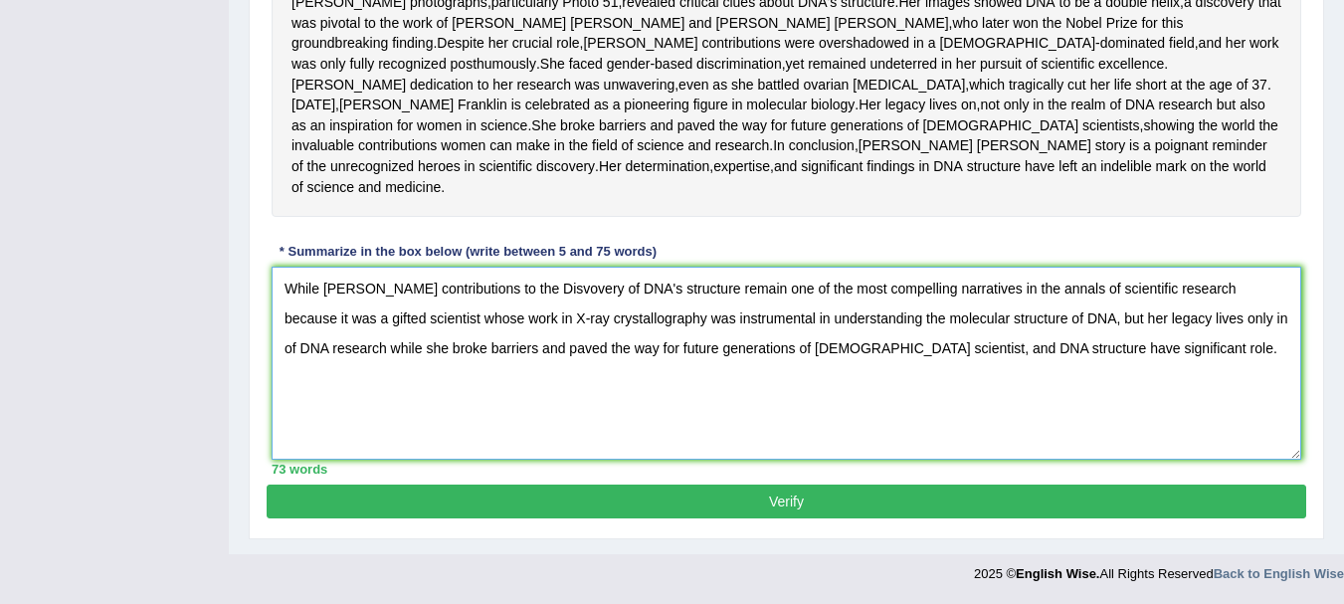
click at [304, 408] on textarea "While [PERSON_NAME] contributions to the Disvovery of DNA's structure remain on…" at bounding box center [785, 363] width 1029 height 193
type textarea "While [PERSON_NAME] contributions to the Disvovery of DNA's structure remain on…"
click at [358, 518] on button "Verify" at bounding box center [786, 501] width 1039 height 34
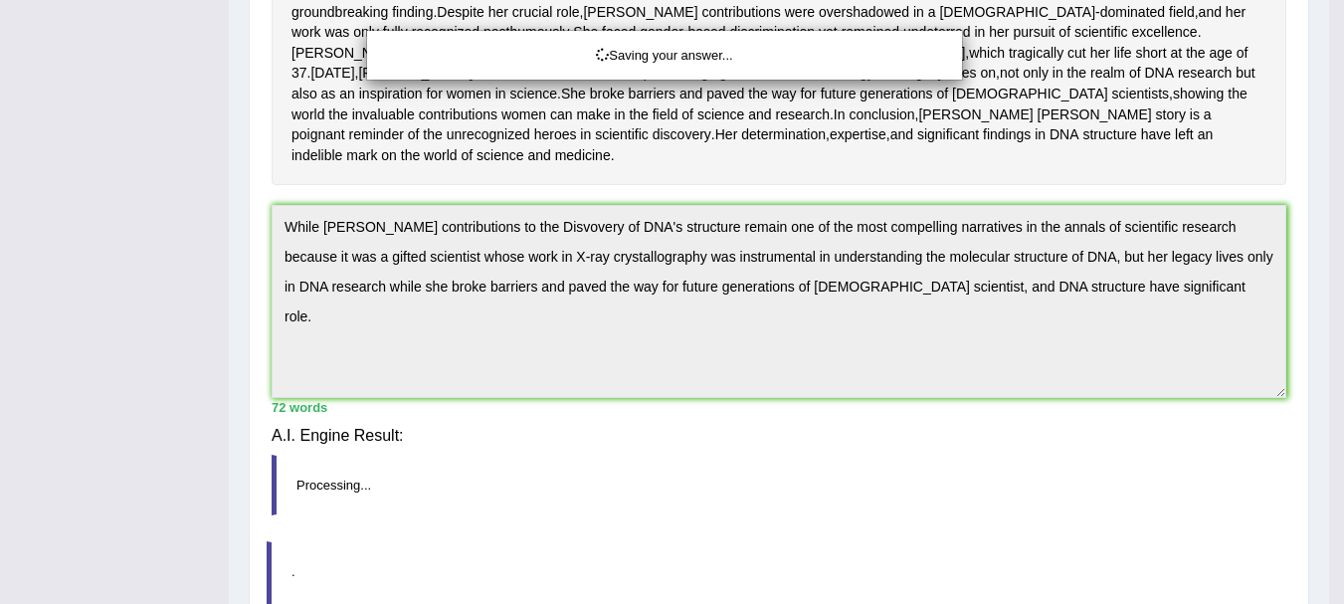
scroll to position [513, 0]
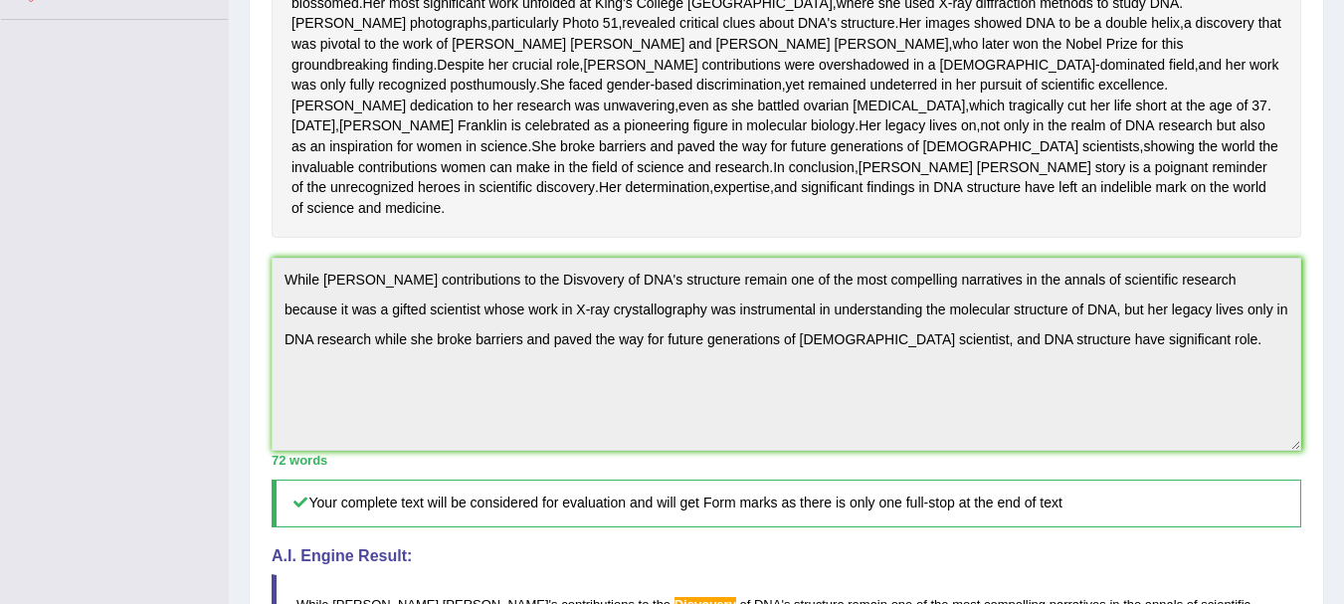
scroll to position [0, 0]
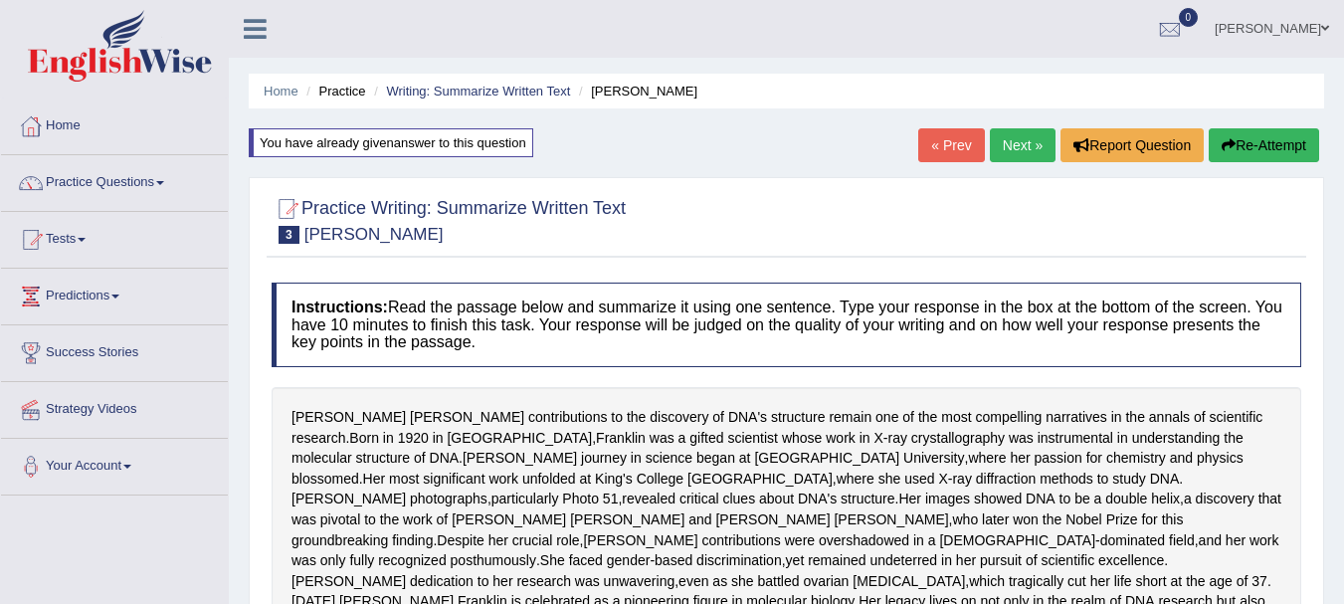
click at [1287, 147] on button "Re-Attempt" at bounding box center [1263, 145] width 110 height 34
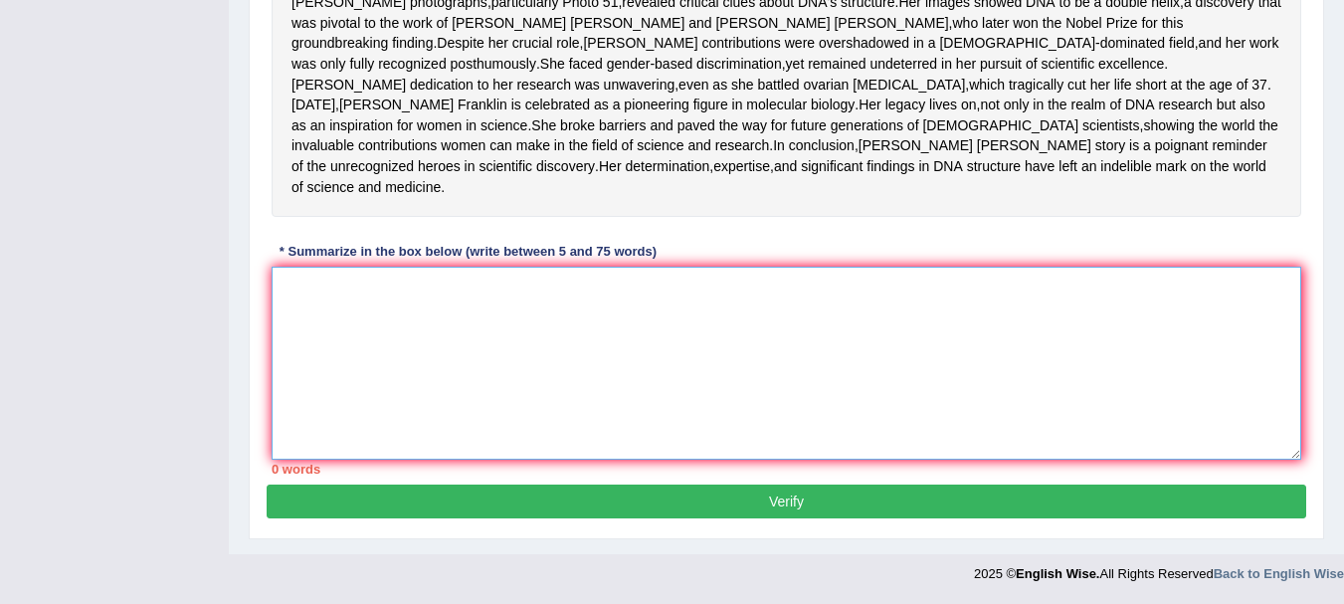
paste textarea "While [PERSON_NAME] contributions to the disvovery of DNA's structure remain on…"
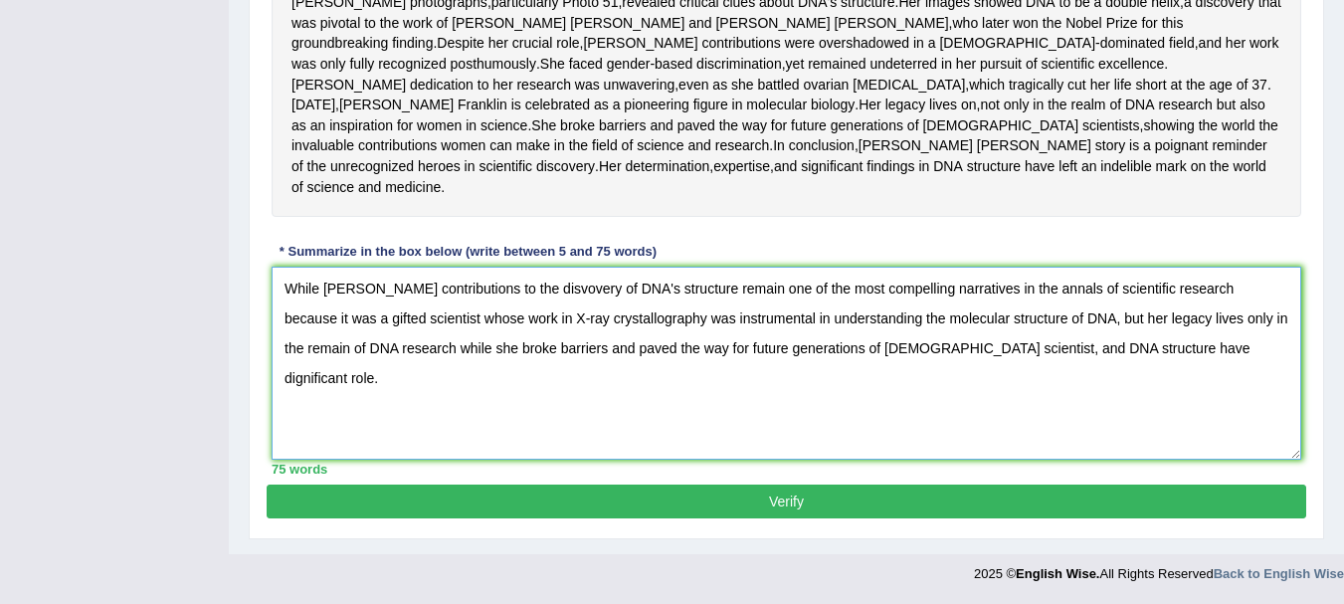
click at [1124, 401] on textarea "While [PERSON_NAME] contributions to the disvovery of DNA's structure remain on…" at bounding box center [785, 363] width 1029 height 193
drag, startPoint x: 1233, startPoint y: 372, endPoint x: 347, endPoint y: 413, distance: 887.0
click at [347, 413] on textarea "While [PERSON_NAME] contributions to the disvovery of DNA's structure remain on…" at bounding box center [785, 363] width 1029 height 193
click at [326, 336] on textarea "While [PERSON_NAME] contributions to the disvovery of DNA's structure remain on…" at bounding box center [785, 363] width 1029 height 193
click at [637, 340] on textarea "While [PERSON_NAME] contributions to the disvovery of DNA's structure remain on…" at bounding box center [785, 363] width 1029 height 193
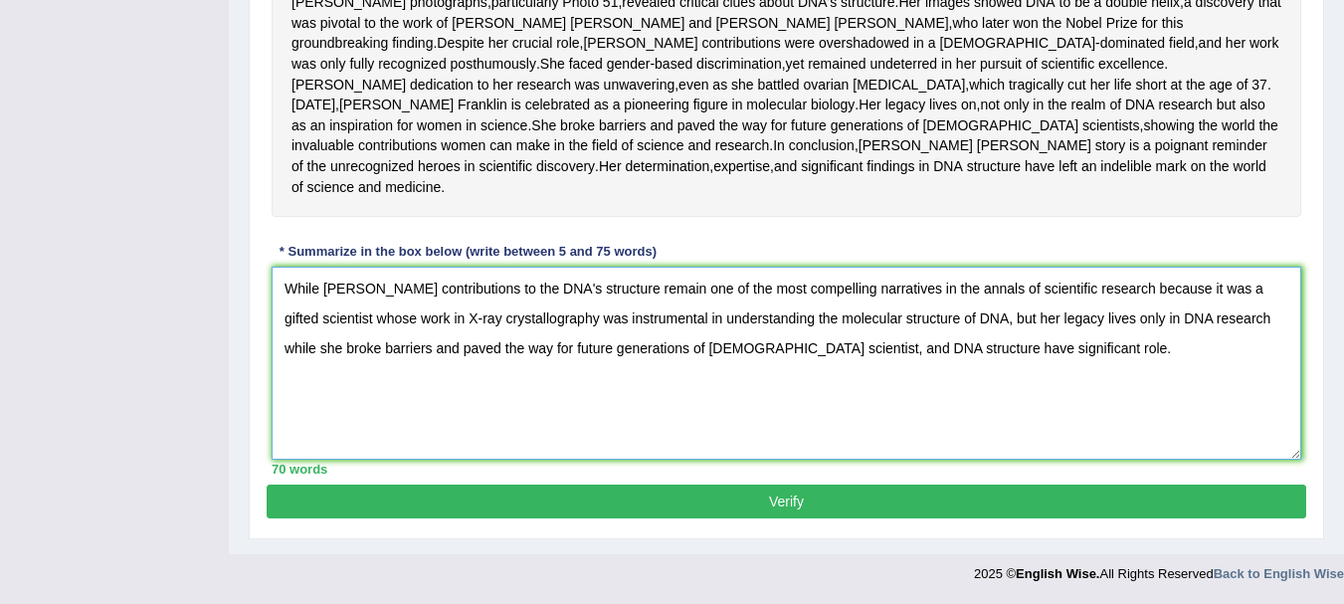
type textarea "While [PERSON_NAME] contributions to the DNA's structure remain one of the most…"
click at [919, 518] on button "Verify" at bounding box center [786, 501] width 1039 height 34
